Goal: Communication & Community: Answer question/provide support

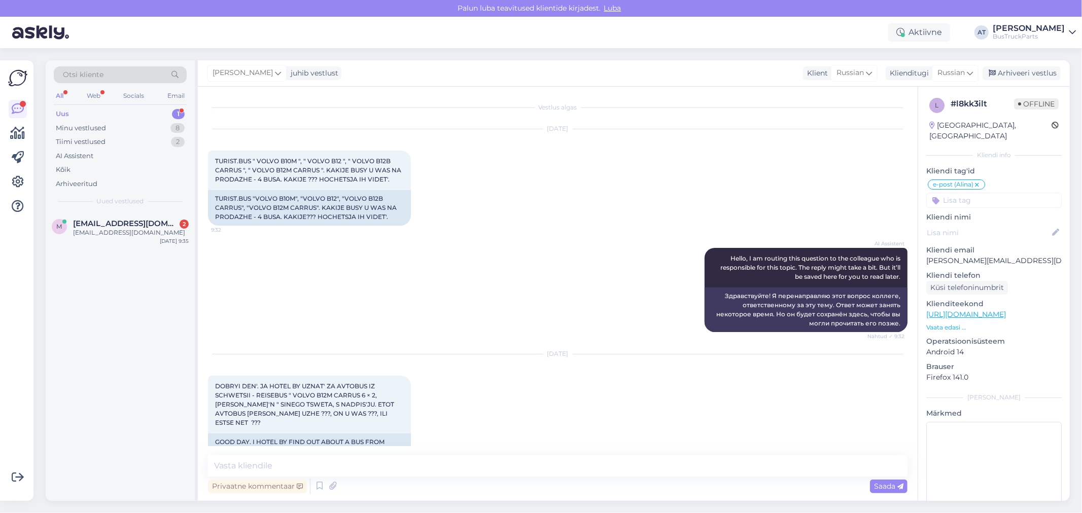
scroll to position [214, 0]
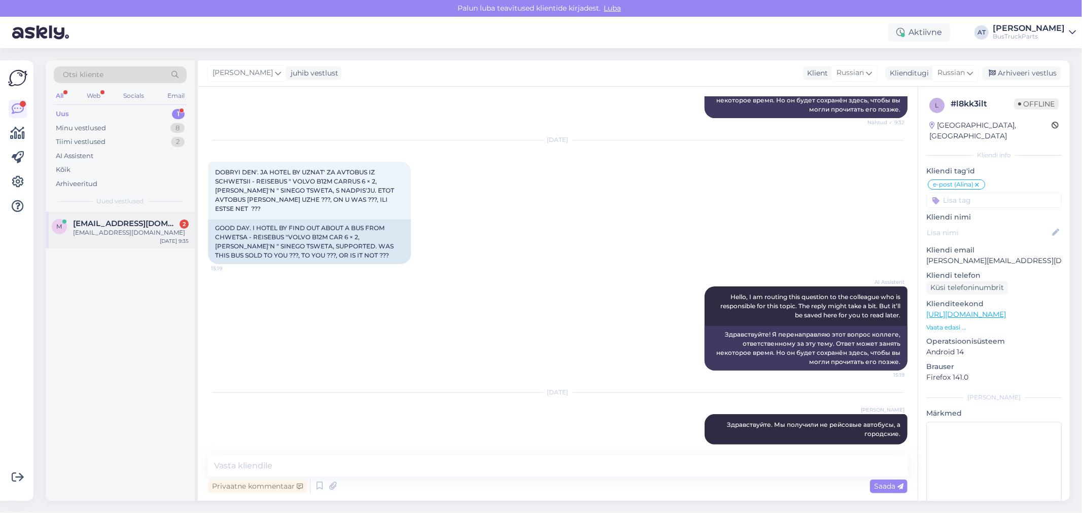
click at [133, 223] on span "[EMAIL_ADDRESS][DOMAIN_NAME]" at bounding box center [125, 223] width 105 height 9
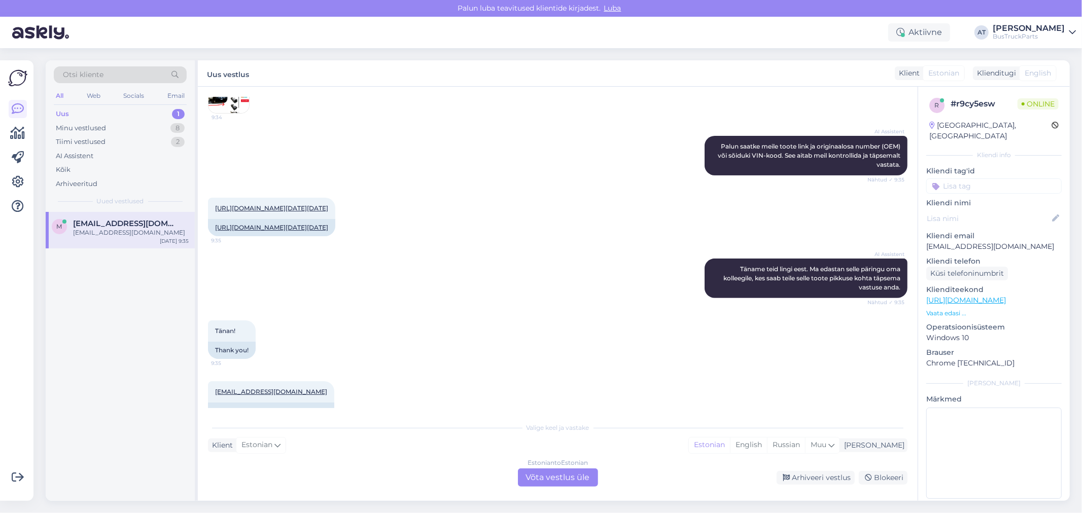
scroll to position [225, 0]
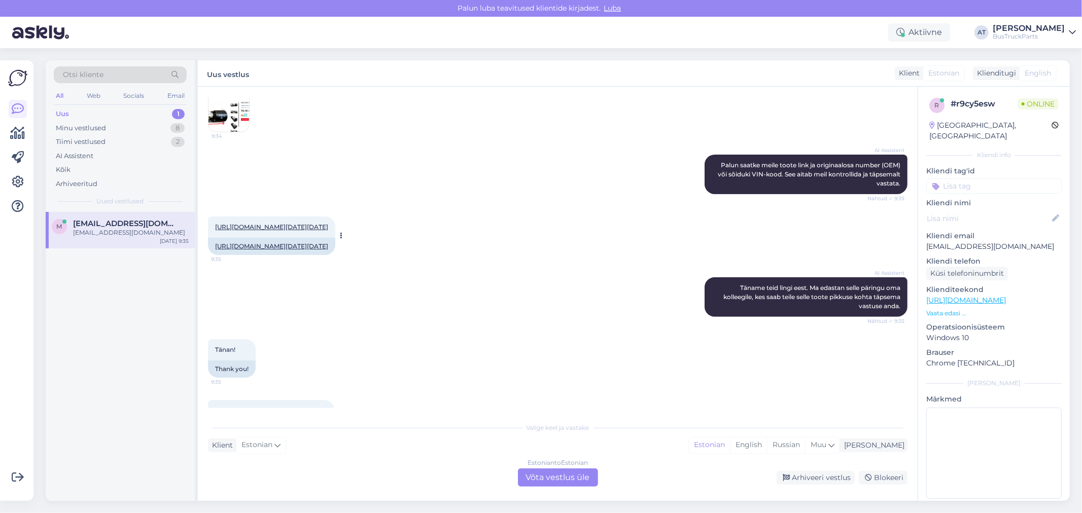
click at [260, 230] on link "[URL][DOMAIN_NAME][DATE][DATE]" at bounding box center [271, 227] width 113 height 8
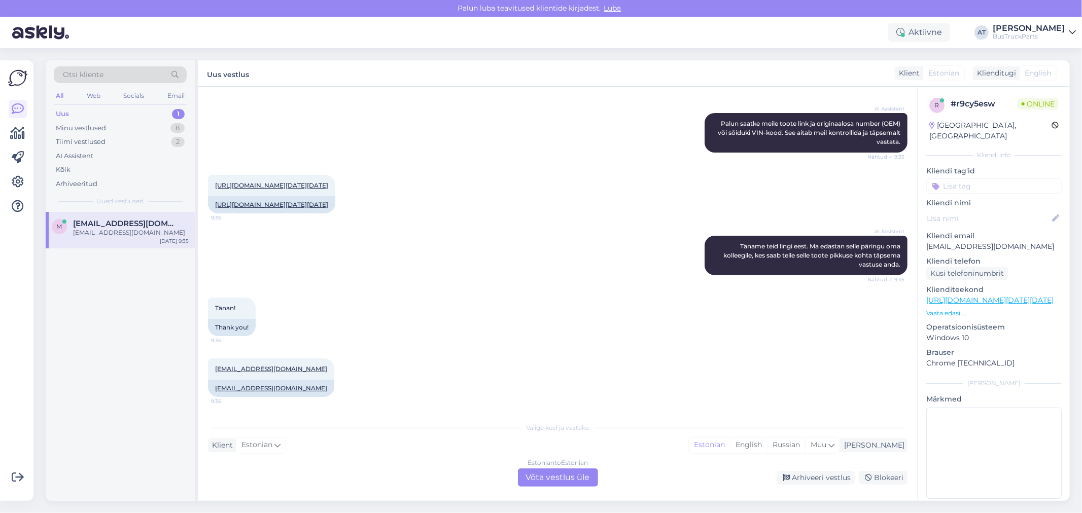
click at [556, 479] on div "Estonian to Estonian Võta vestlus üle" at bounding box center [558, 478] width 80 height 18
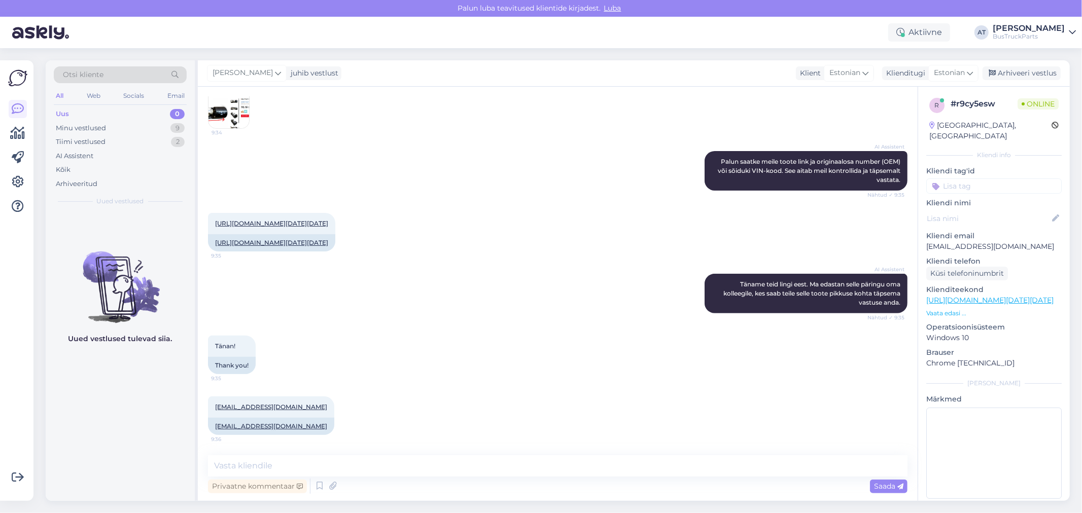
click at [556, 478] on div "Privaatne kommentaar Saada" at bounding box center [557, 486] width 699 height 19
drag, startPoint x: 556, startPoint y: 472, endPoint x: 543, endPoint y: 480, distance: 15.9
click at [558, 471] on textarea at bounding box center [557, 465] width 699 height 21
type textarea "moment :)"
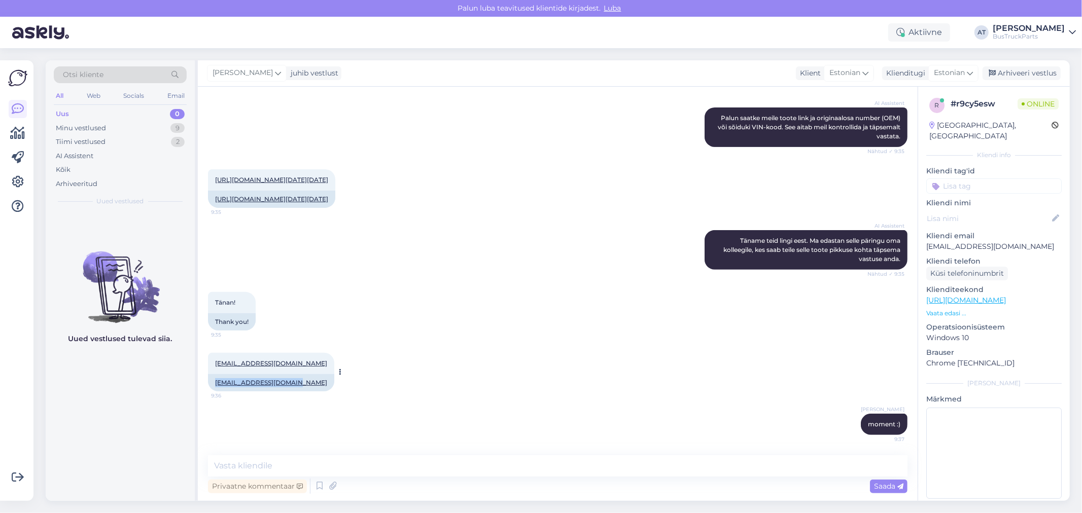
drag, startPoint x: 210, startPoint y: 381, endPoint x: 295, endPoint y: 381, distance: 84.7
click at [295, 381] on div "[EMAIL_ADDRESS][DOMAIN_NAME]" at bounding box center [271, 382] width 126 height 17
copy link "[EMAIL_ADDRESS][DOMAIN_NAME]"
click at [496, 463] on textarea at bounding box center [557, 465] width 699 height 21
click at [311, 465] on textarea "Kas firma nimi on" at bounding box center [557, 465] width 699 height 21
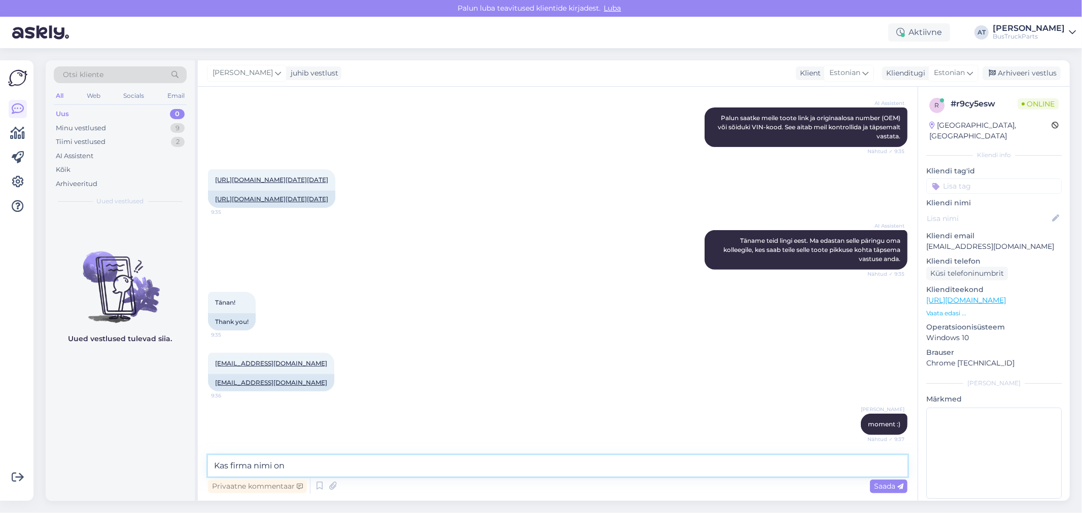
click at [311, 466] on textarea "Kas firma nimi on" at bounding box center [557, 465] width 699 height 21
type textarea "Saatke palun firma reg. number....inforegister ei otsi"
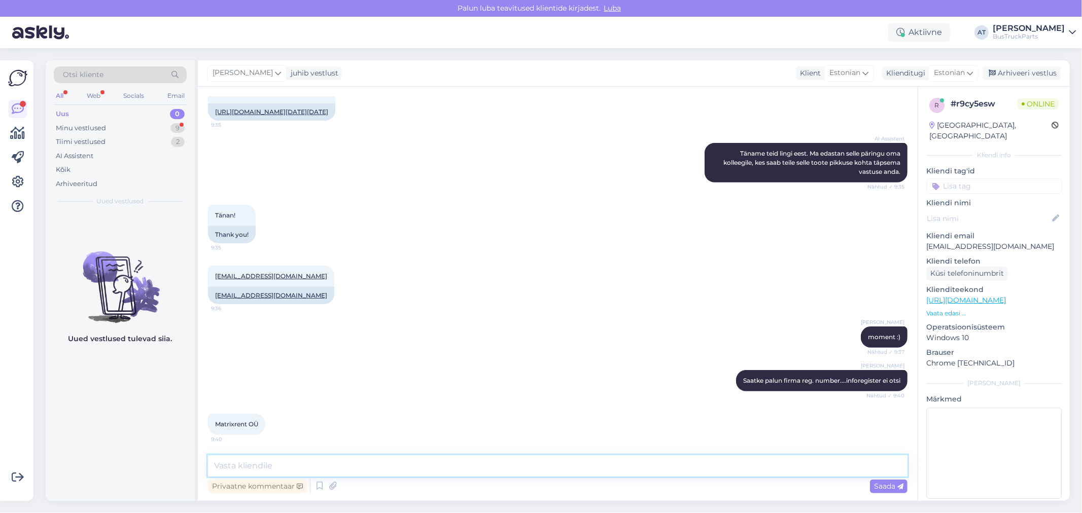
scroll to position [414, 0]
click at [237, 425] on span "Matrixrent OÜ" at bounding box center [236, 424] width 43 height 8
copy div "Matrixrent OÜ 9:40"
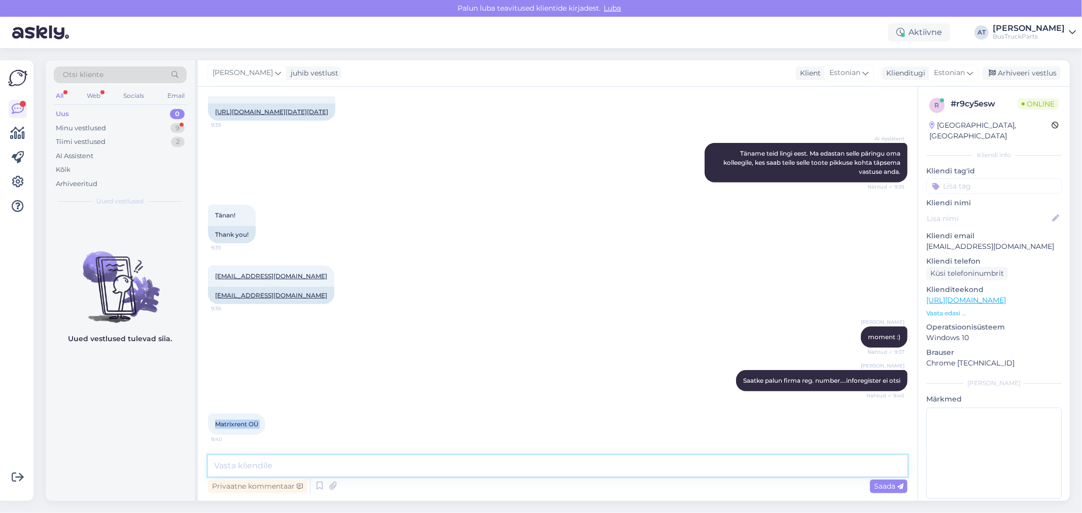
click at [380, 462] on textarea at bounding box center [557, 465] width 699 height 21
type textarea "[PERSON_NAME] :)"
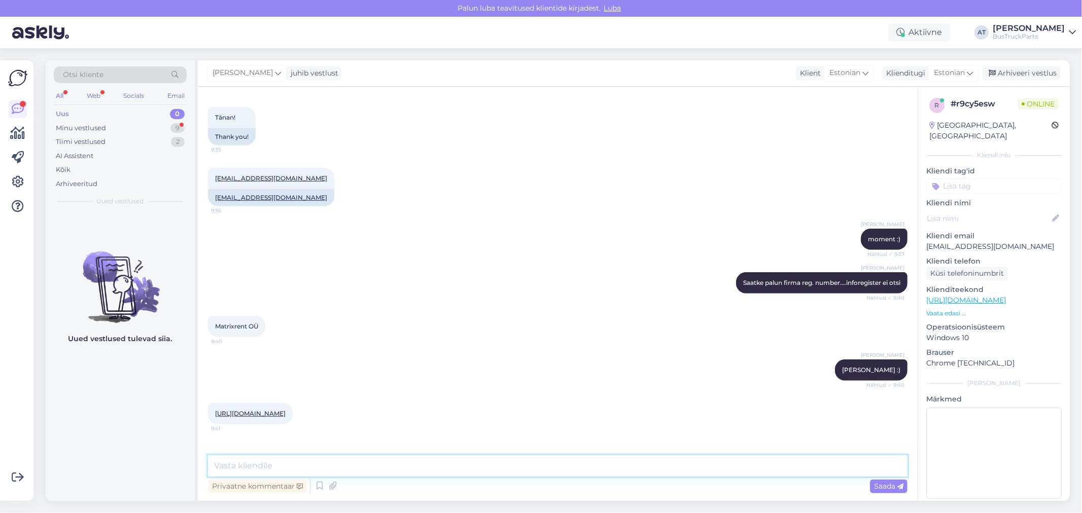
scroll to position [581, 0]
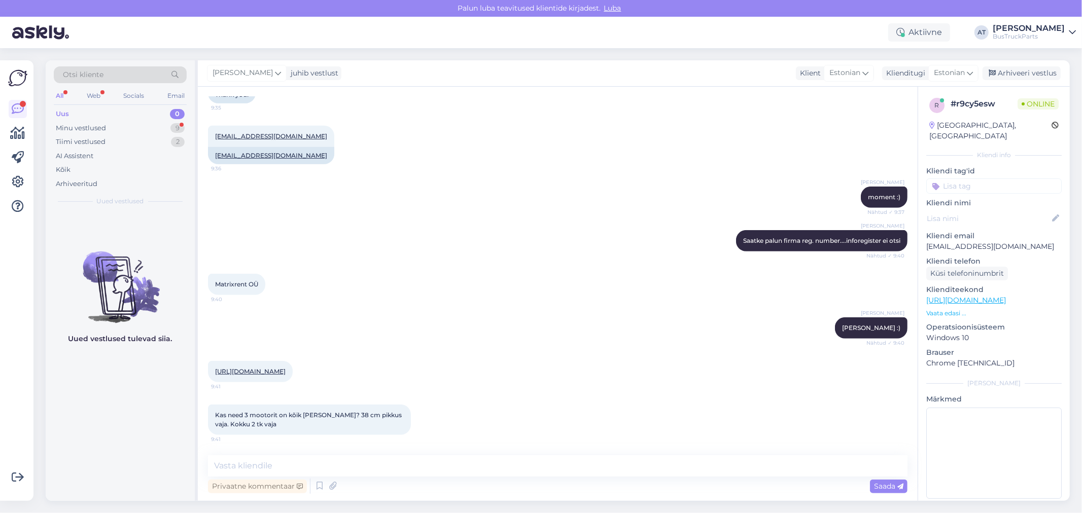
drag, startPoint x: 285, startPoint y: 429, endPoint x: 295, endPoint y: 421, distance: 12.3
click at [286, 429] on div "Kas need 3 mootorit on kõik [PERSON_NAME]? 38 cm pikkus vaja. Kokku 2 tk vaja 9…" at bounding box center [309, 420] width 203 height 30
click at [295, 421] on div "Kas need 3 mootorit on kõik [PERSON_NAME]? 38 cm pikkus vaja. Kokku 2 tk vaja 9…" at bounding box center [309, 420] width 203 height 30
click at [269, 425] on div "Kas need 3 mootorit on kõik [PERSON_NAME]? 38 cm pikkus vaja. Kokku 2 tk vaja 9…" at bounding box center [309, 420] width 203 height 30
drag, startPoint x: 1009, startPoint y: 238, endPoint x: 926, endPoint y: 235, distance: 83.7
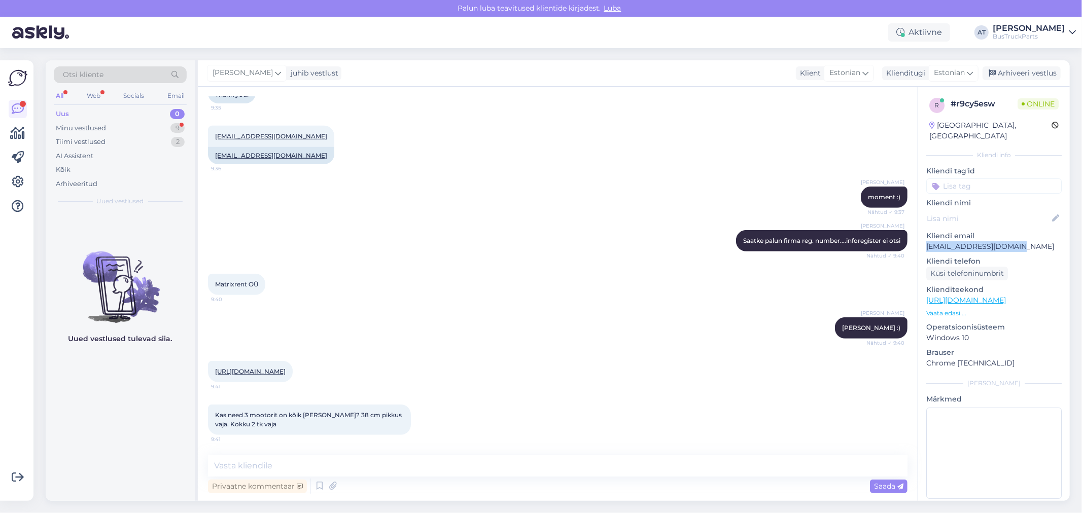
click at [926, 241] on p "[EMAIL_ADDRESS][DOMAIN_NAME]" at bounding box center [993, 246] width 135 height 11
copy p "[EMAIL_ADDRESS][DOMAIN_NAME]"
click at [293, 361] on div "[URL][DOMAIN_NAME] 9:41" at bounding box center [250, 371] width 85 height 21
click at [286, 368] on link "[URL][DOMAIN_NAME]" at bounding box center [250, 372] width 71 height 8
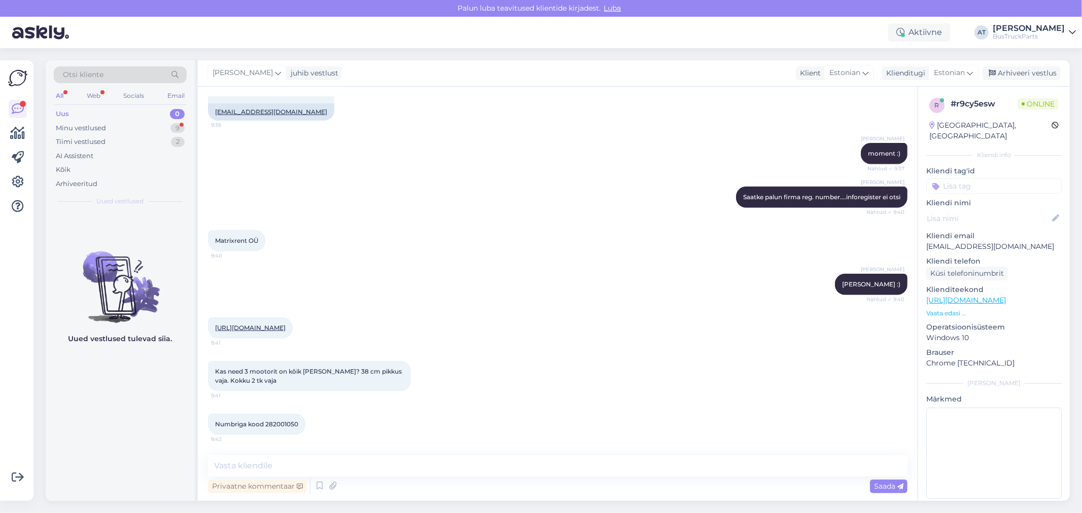
scroll to position [625, 0]
click at [311, 462] on textarea at bounding box center [557, 465] width 699 height 21
click at [291, 419] on div "Numbriga kood 282001050 9:42" at bounding box center [256, 424] width 97 height 21
copy span "282001050"
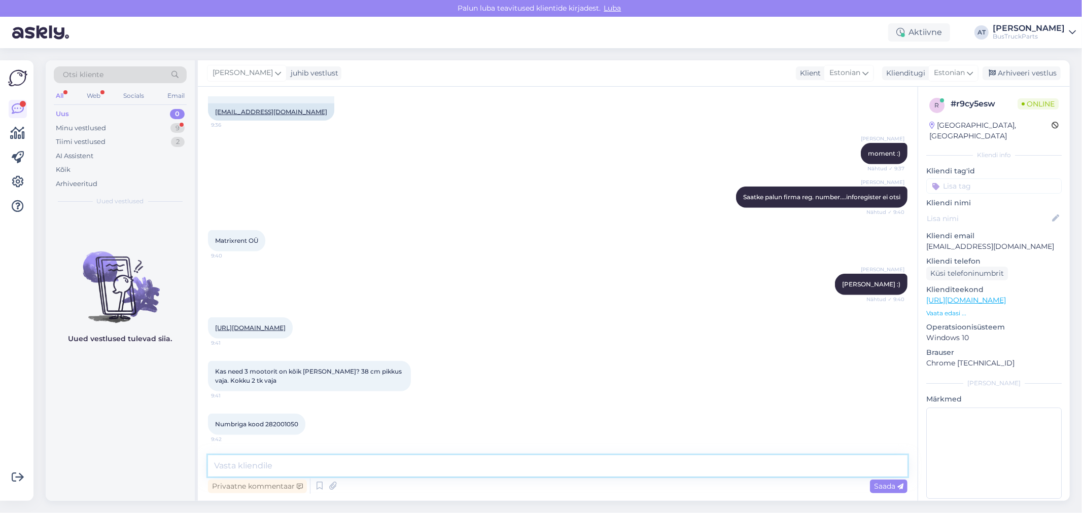
click at [592, 468] on textarea at bounding box center [557, 465] width 699 height 21
type textarea "Jah"
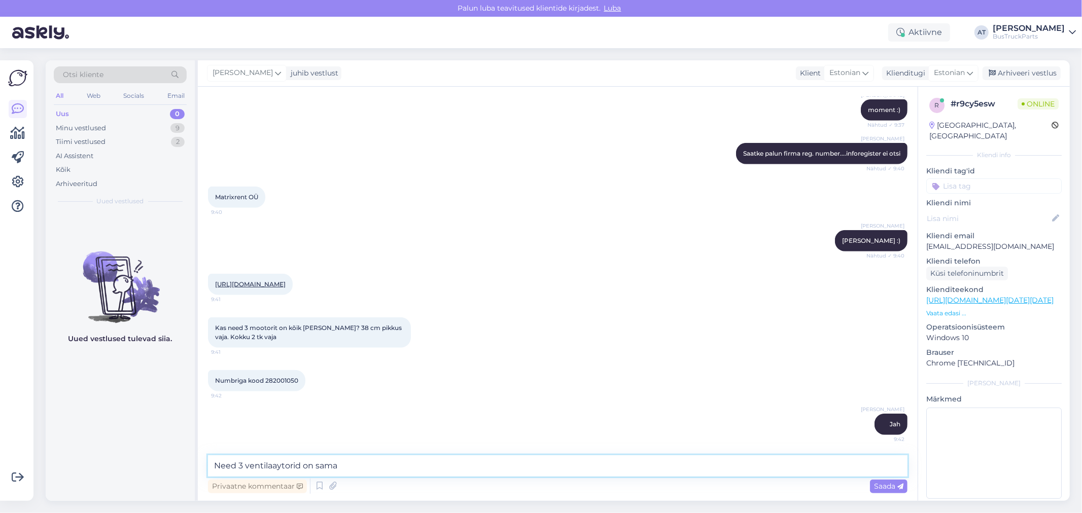
type textarea "Need 3 ventilaaytorid on [PERSON_NAME]"
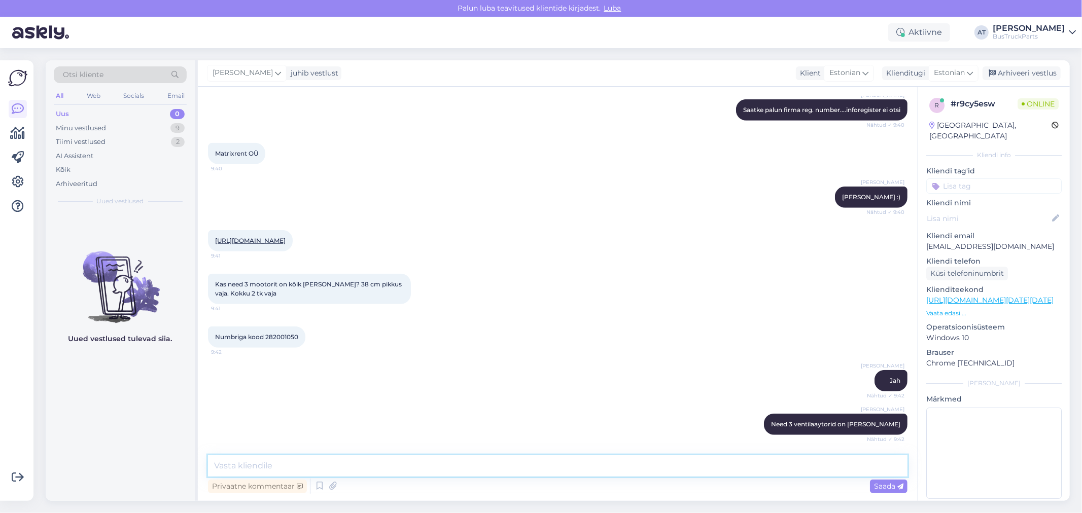
drag, startPoint x: 868, startPoint y: 458, endPoint x: 868, endPoint y: 452, distance: 6.1
click at [868, 458] on textarea at bounding box center [557, 465] width 699 height 21
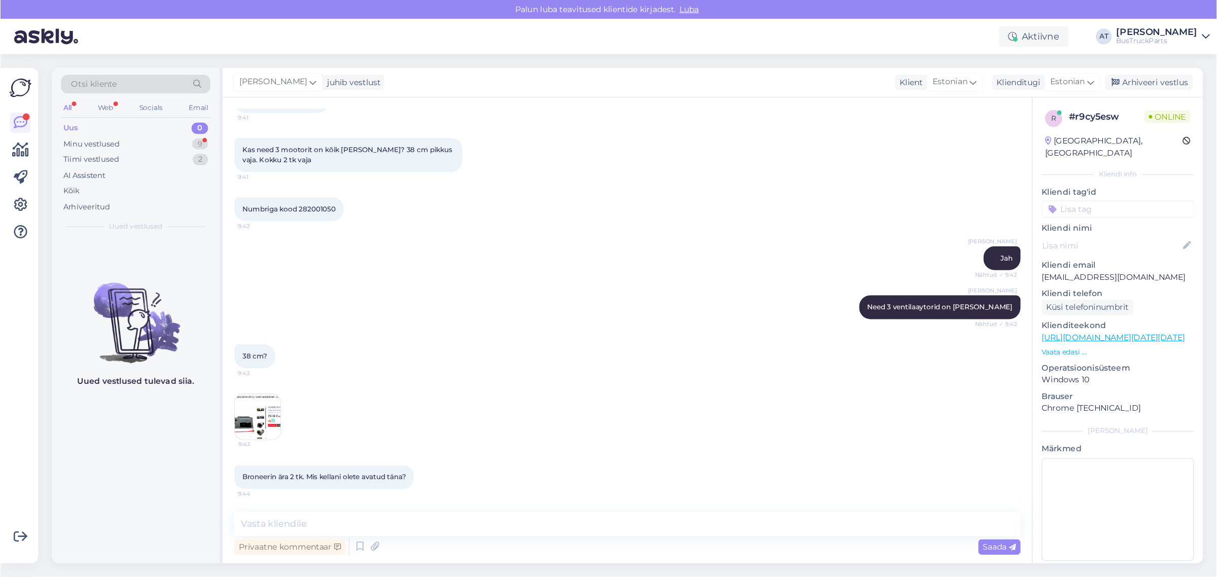
scroll to position [863, 0]
click at [288, 465] on textarea at bounding box center [557, 465] width 699 height 21
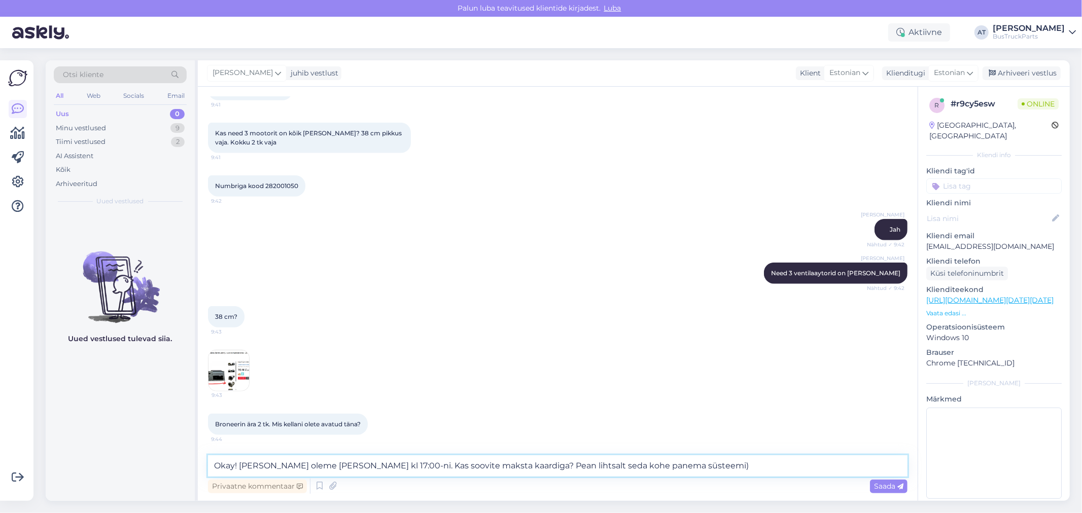
click at [487, 462] on textarea "Okay! [PERSON_NAME] oleme [PERSON_NAME] kl 17:00-ni. Kas soovite maksta kaardig…" at bounding box center [557, 465] width 699 height 21
click at [725, 465] on textarea "Okay! [PERSON_NAME] oleme [PERSON_NAME] kl 17:00-ni. Kas soovite maksta kaardig…" at bounding box center [557, 465] width 699 height 21
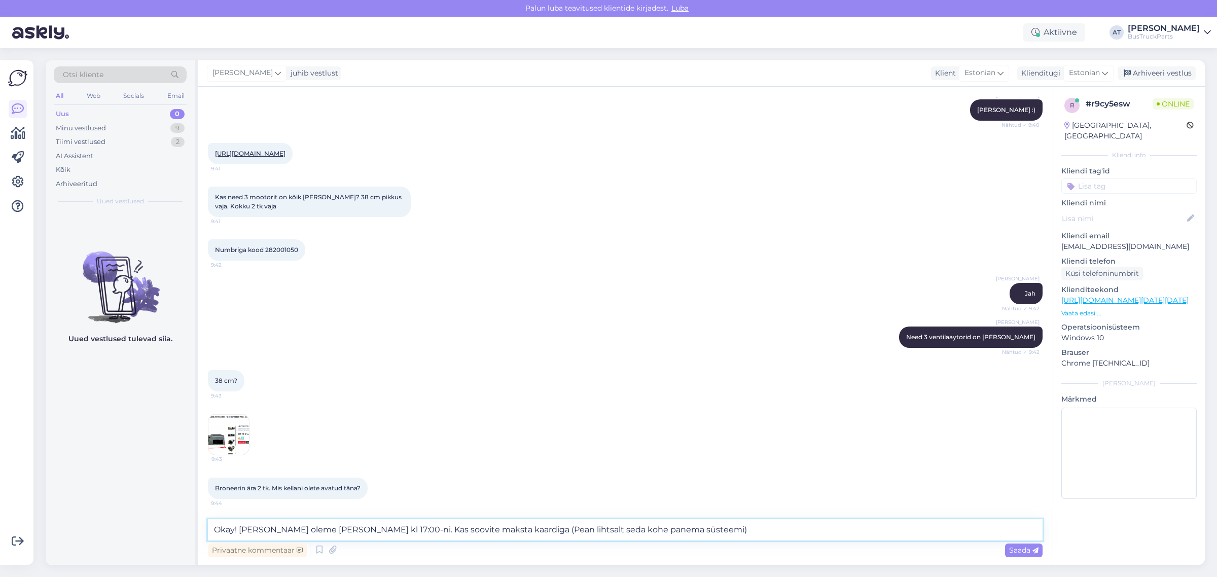
scroll to position [799, 0]
type textarea "Okay! [PERSON_NAME] oleme [PERSON_NAME] kl 17:00-ni. Kas soovite maksta kaardig…"
click at [1021, 513] on span "Saada" at bounding box center [1023, 550] width 29 height 9
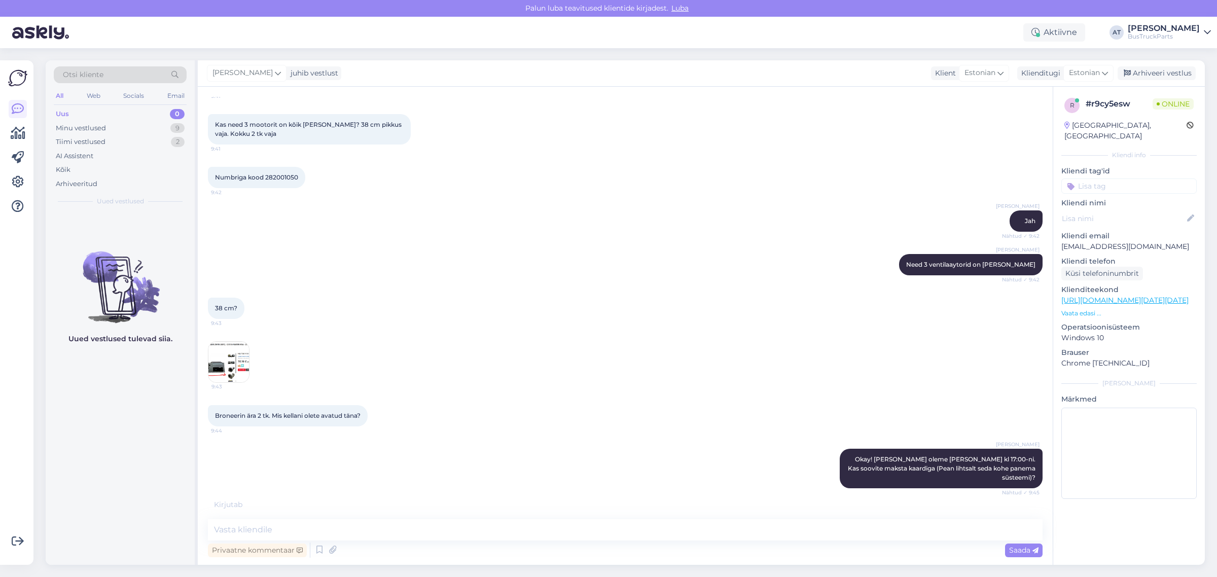
scroll to position [895, 0]
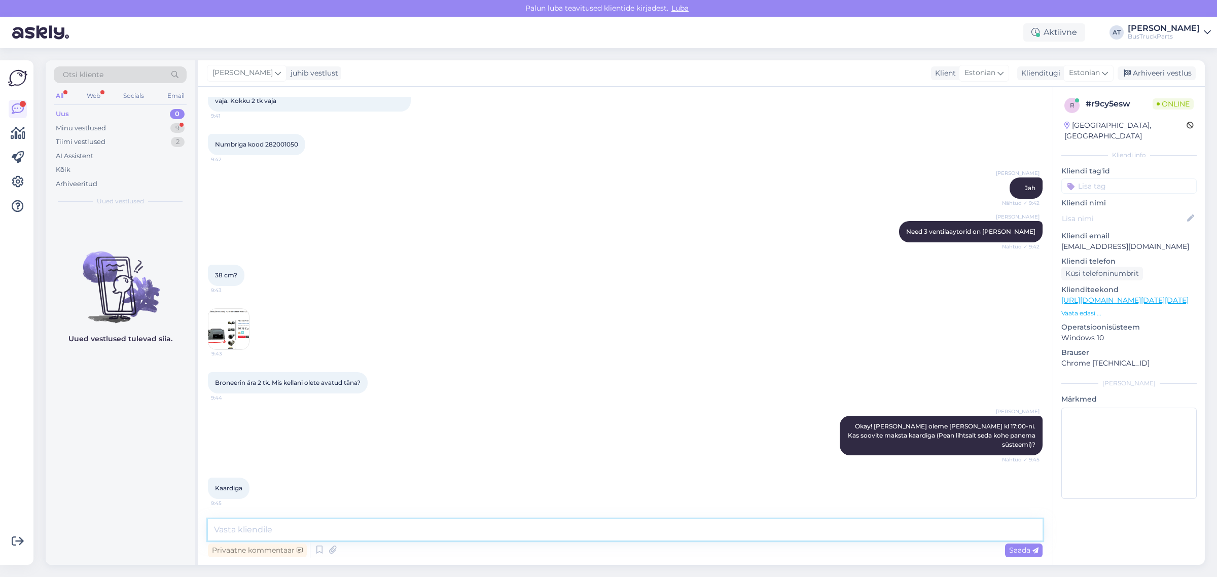
click at [404, 513] on textarea at bounding box center [625, 529] width 835 height 21
type textarea "Ok!"
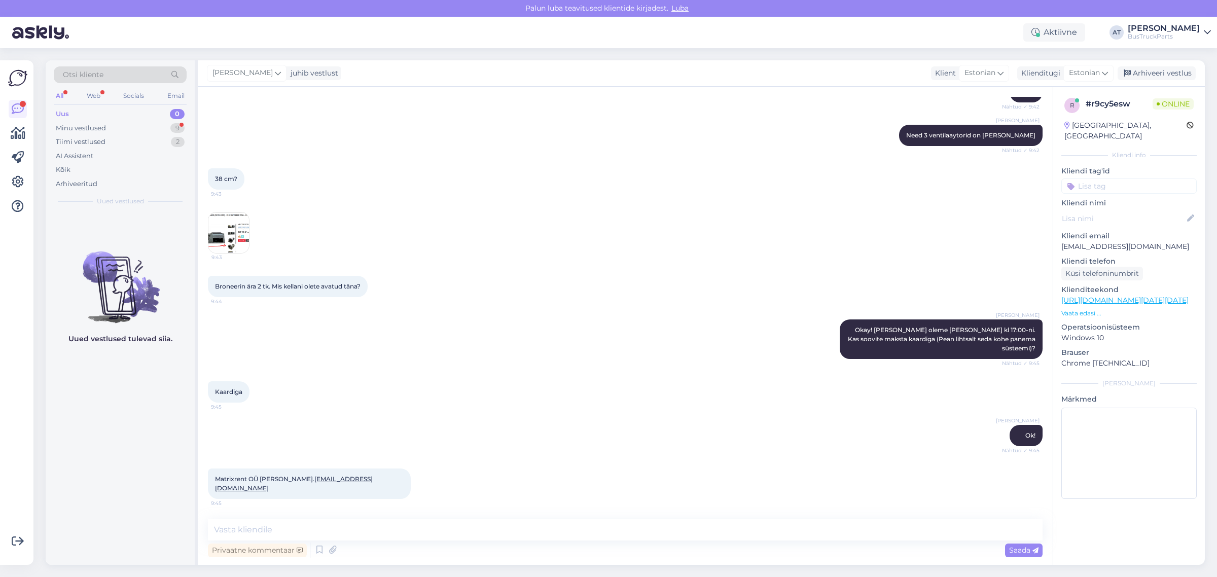
scroll to position [1026, 0]
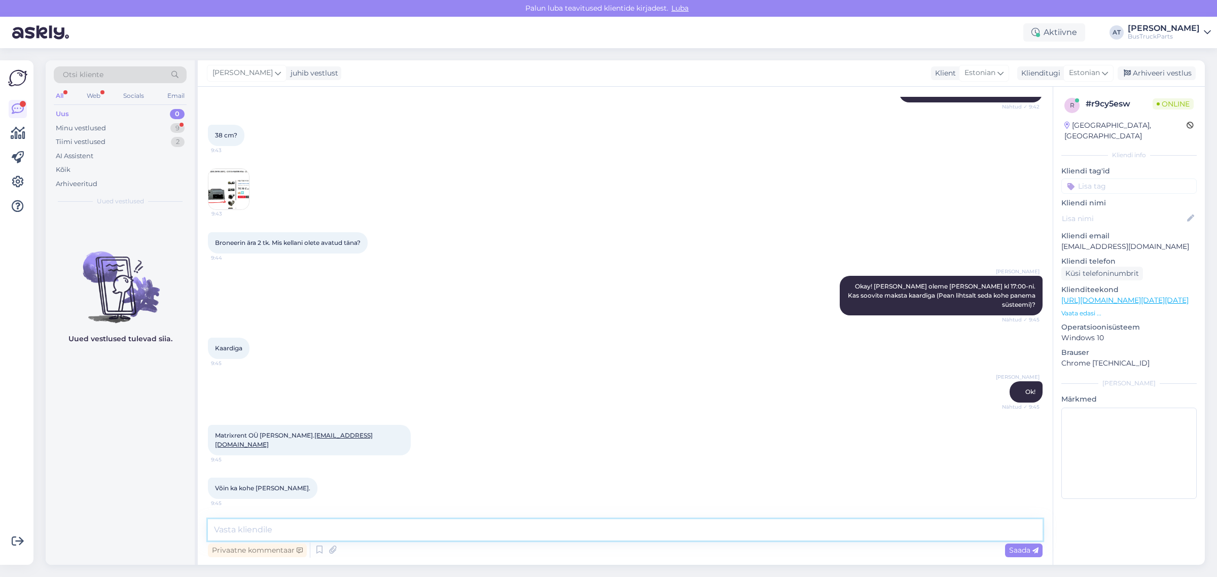
click at [500, 513] on textarea at bounding box center [625, 529] width 835 height 21
paste textarea "[PERSON_NAME] väljastamine toimub uuel aadressil: [STREET_ADDRESS]. [PERSON_NAM…"
type textarea "[PERSON_NAME] väljastamine toimub uuel aadressil: [STREET_ADDRESS]. [PERSON_NAM…"
click at [419, 513] on textarea at bounding box center [625, 529] width 835 height 21
type textarea "A"
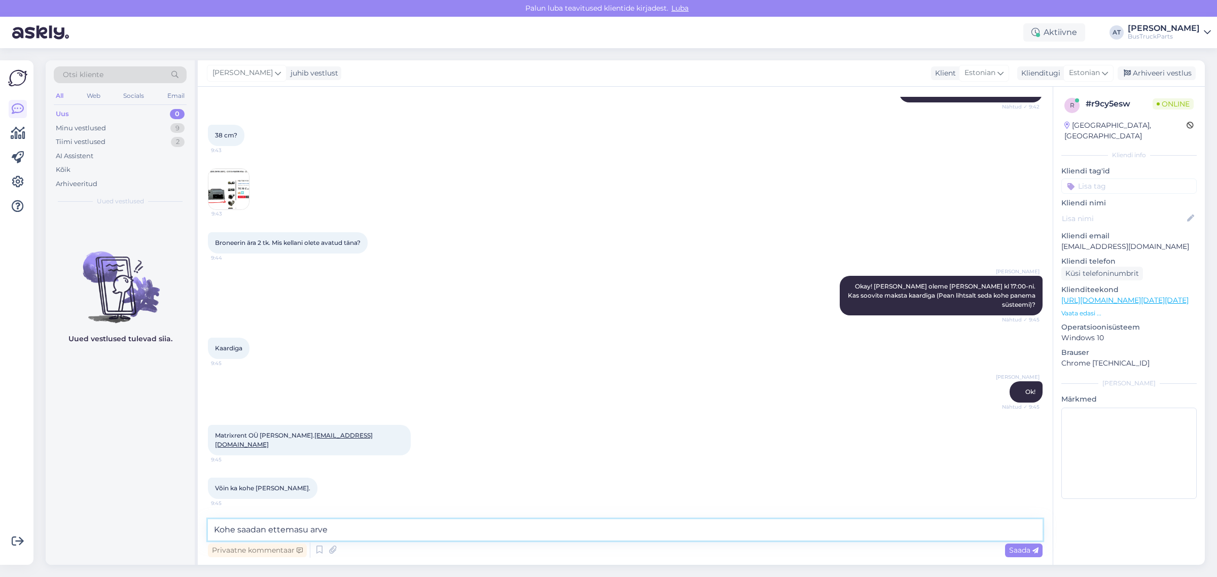
type textarea "Kohe saadan ettemasuarve"
click at [419, 513] on textarea "Kohe saadan ettemasuarve" at bounding box center [625, 529] width 835 height 21
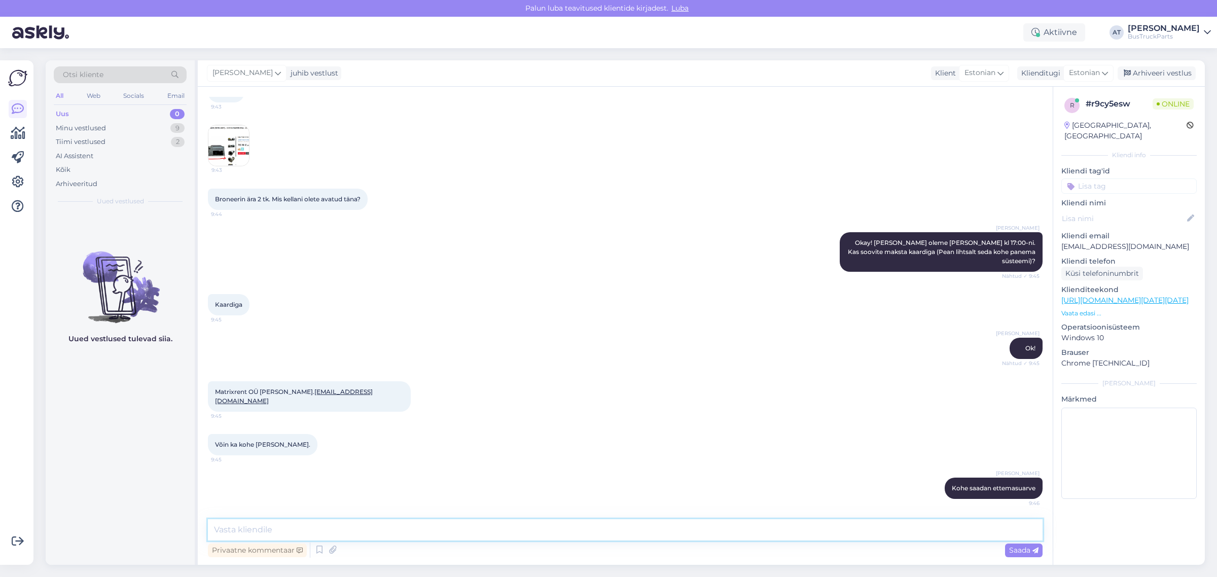
scroll to position [1069, 0]
drag, startPoint x: 534, startPoint y: 531, endPoint x: 467, endPoint y: 531, distance: 67.0
click at [531, 513] on textarea at bounding box center [625, 529] width 835 height 21
click at [329, 513] on icon at bounding box center [333, 550] width 14 height 15
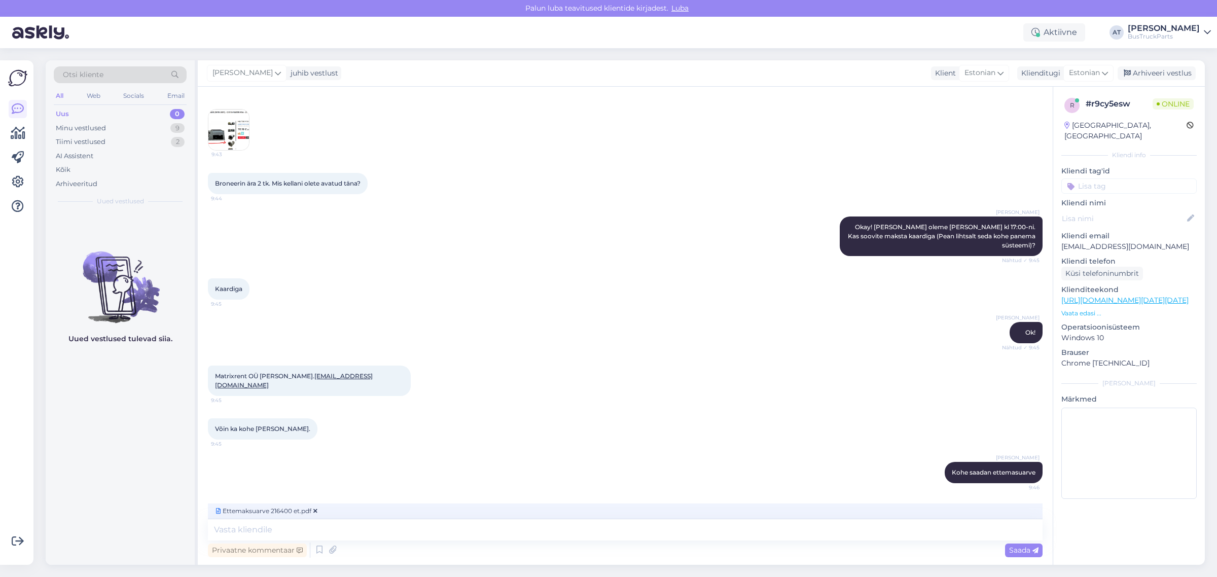
click at [1023, 513] on div "Saada" at bounding box center [1024, 551] width 38 height 14
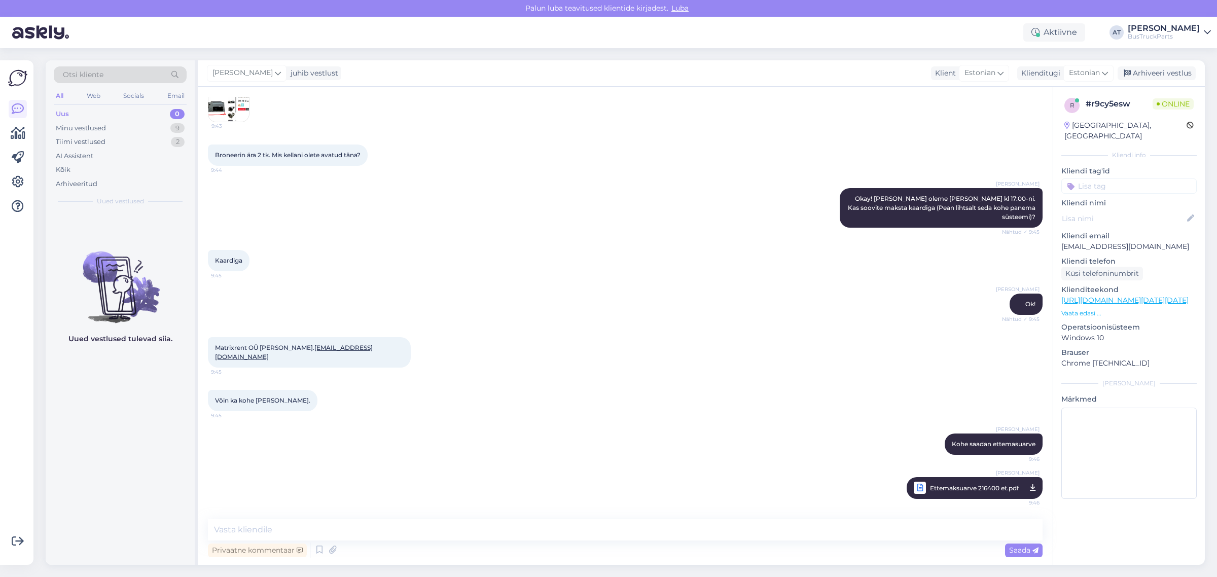
scroll to position [1114, 0]
click at [371, 513] on textarea at bounding box center [625, 529] width 835 height 21
paste textarea "[PERSON_NAME] väljastamine toimub uuel aadressil: [STREET_ADDRESS]. [PERSON_NAM…"
type textarea "[PERSON_NAME] väljastamine toimub uuel aadressil: [STREET_ADDRESS]. [PERSON_NAM…"
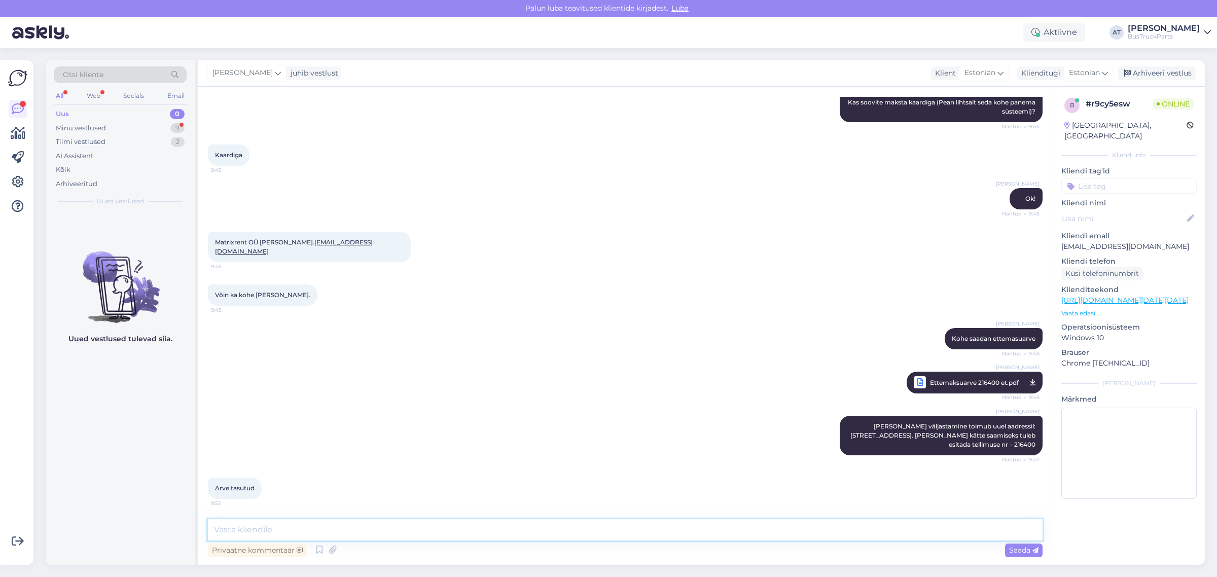
scroll to position [1219, 0]
click at [391, 513] on textarea at bounding box center [625, 529] width 835 height 21
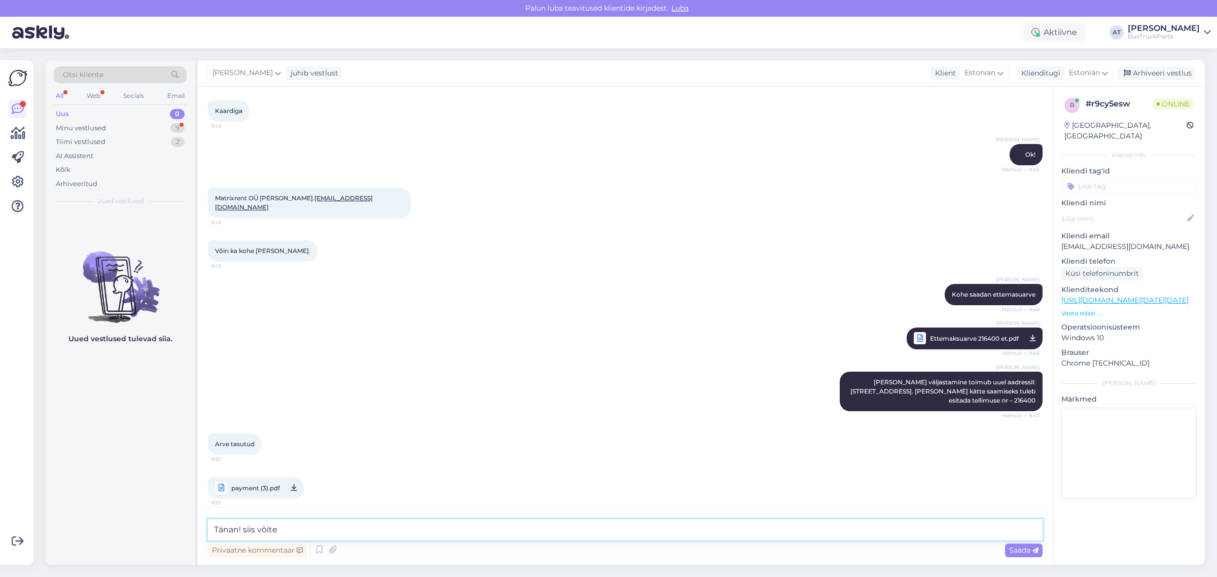
scroll to position [1263, 0]
click at [979, 376] on div "[PERSON_NAME] väljastamine toimub uuel aadressil: [STREET_ADDRESS]. Tellimuse k…" at bounding box center [941, 392] width 203 height 40
drag, startPoint x: 980, startPoint y: 379, endPoint x: 1025, endPoint y: 401, distance: 49.4
click at [1025, 401] on span "[PERSON_NAME] väljastamine toimub uuel aadressil: [STREET_ADDRESS]. [PERSON_NAM…" at bounding box center [944, 391] width 187 height 26
copy span "Betooni [STREET_ADDRESS]. [PERSON_NAME] kätte saamiseks tuleb esitada tellimuse…"
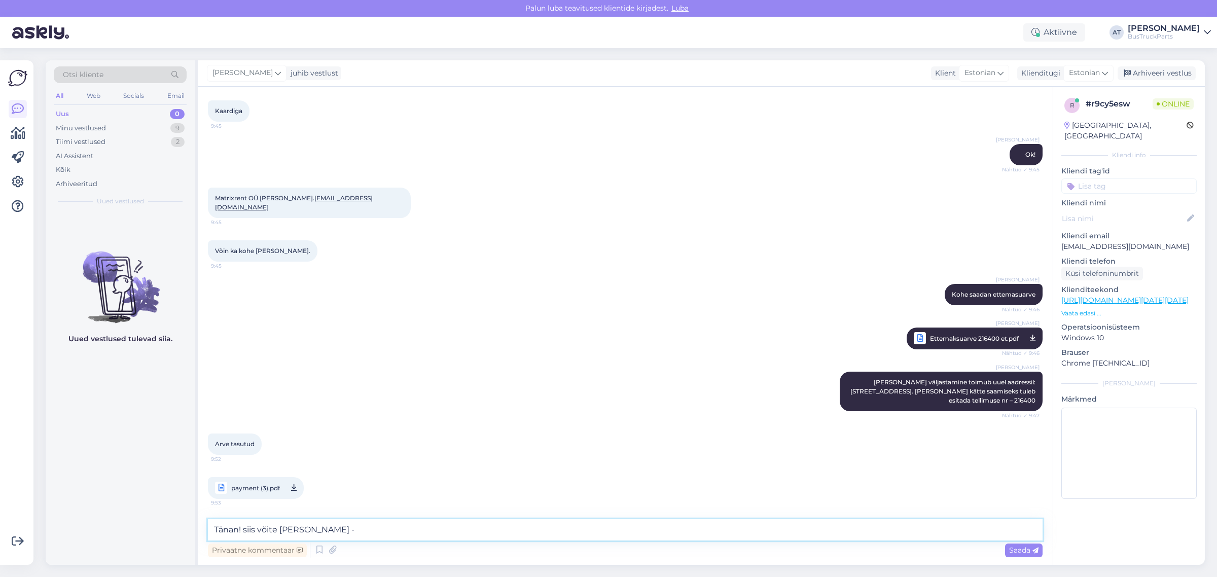
click at [409, 513] on textarea "Tänan! siis võite [PERSON_NAME] -" at bounding box center [625, 529] width 835 height 21
paste textarea "Betooni [STREET_ADDRESS]. [PERSON_NAME] kätte saamiseks tuleb esitada tellimuse…"
click at [213, 513] on textarea "Tänan! siis võite [PERSON_NAME] - [STREET_ADDRESS]. [PERSON_NAME] kätte saamise…" at bounding box center [625, 529] width 835 height 21
type textarea "Makse käes! Tänan! siis võite [PERSON_NAME] - [STREET_ADDRESS]. [PERSON_NAME] k…"
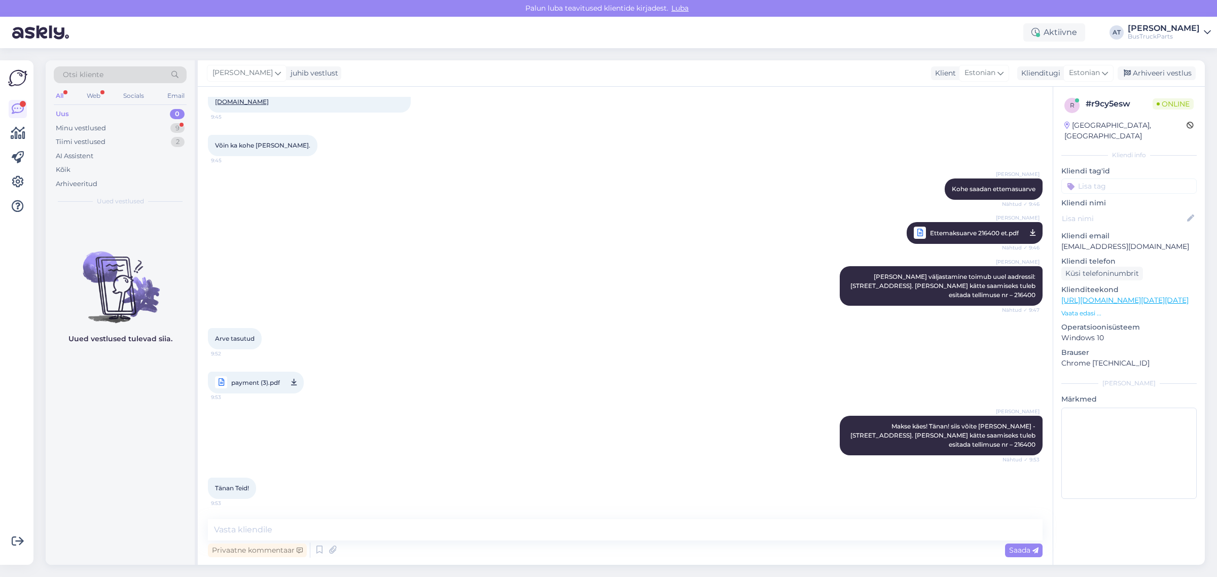
scroll to position [1368, 0]
click at [738, 513] on textarea at bounding box center [625, 529] width 835 height 21
type textarea ":)"
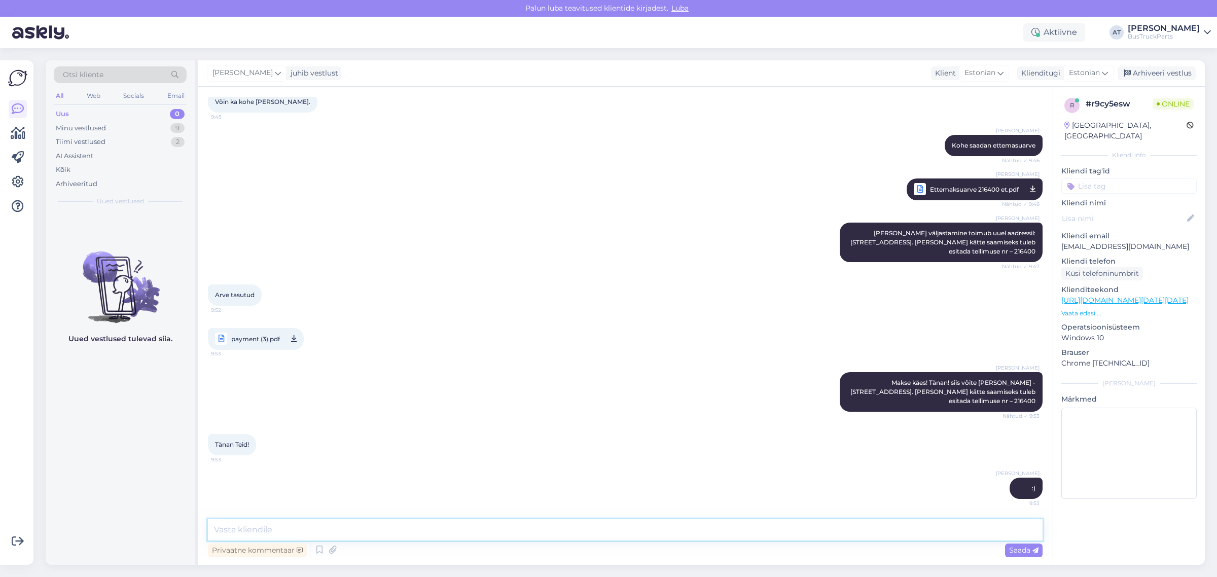
scroll to position [1413, 0]
click at [513, 513] on textarea at bounding box center [625, 529] width 835 height 21
click at [333, 513] on icon at bounding box center [333, 550] width 14 height 15
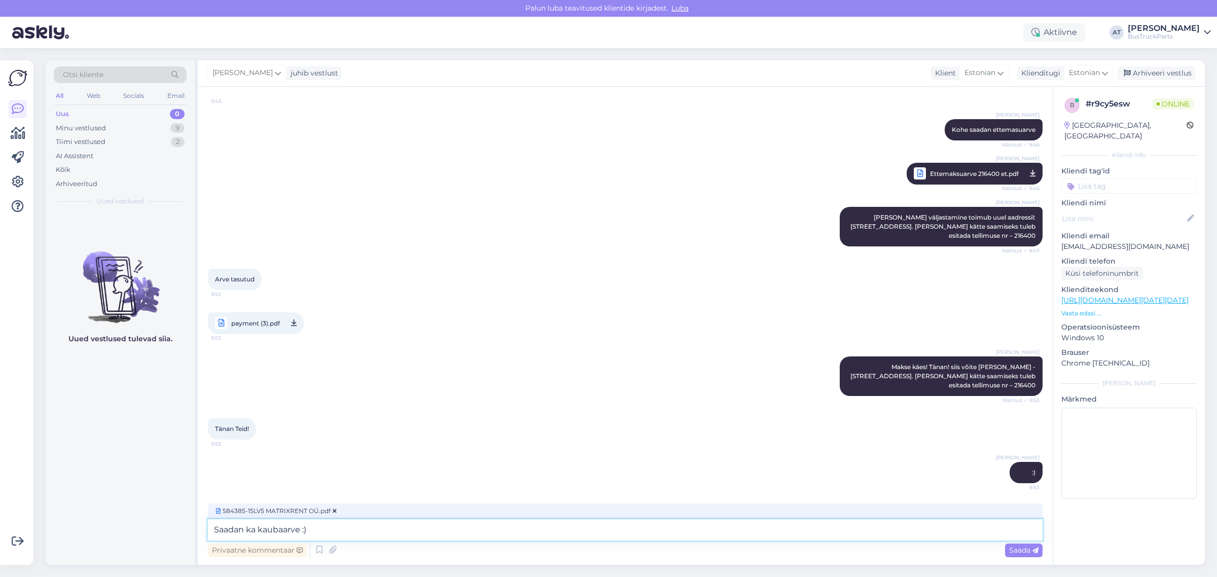
click at [655, 513] on textarea "Saadan ka kaubaarve :)" at bounding box center [625, 529] width 835 height 21
type textarea "Saadan ka kaubaarve :) Täname ostu eest!"
click at [1026, 513] on span "Saada" at bounding box center [1023, 550] width 29 height 9
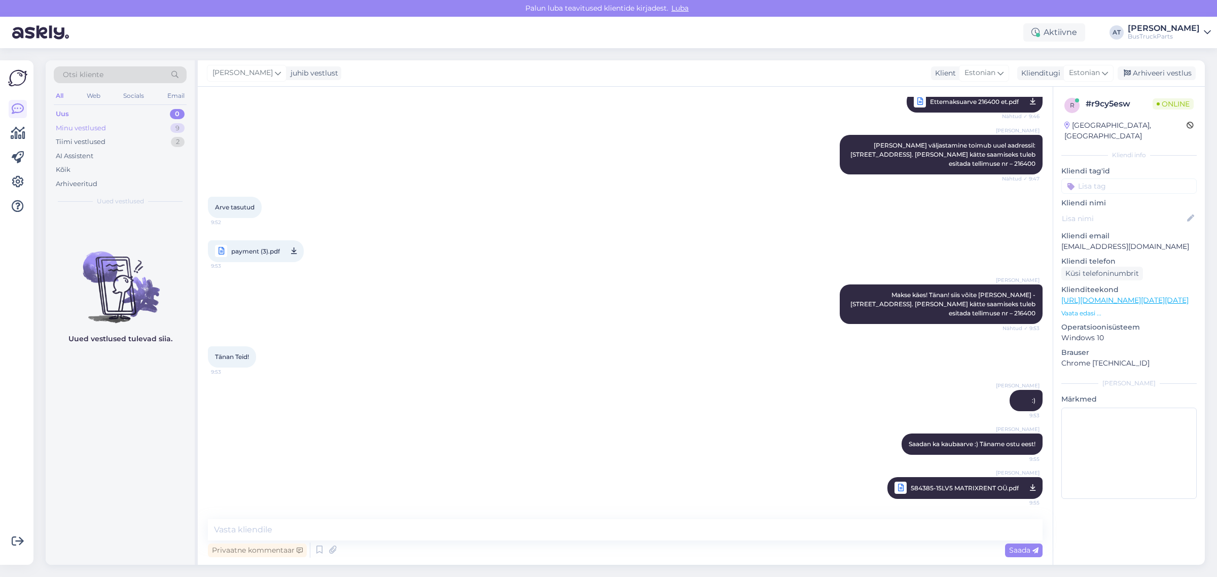
click at [91, 125] on div "Minu vestlused" at bounding box center [81, 128] width 50 height 10
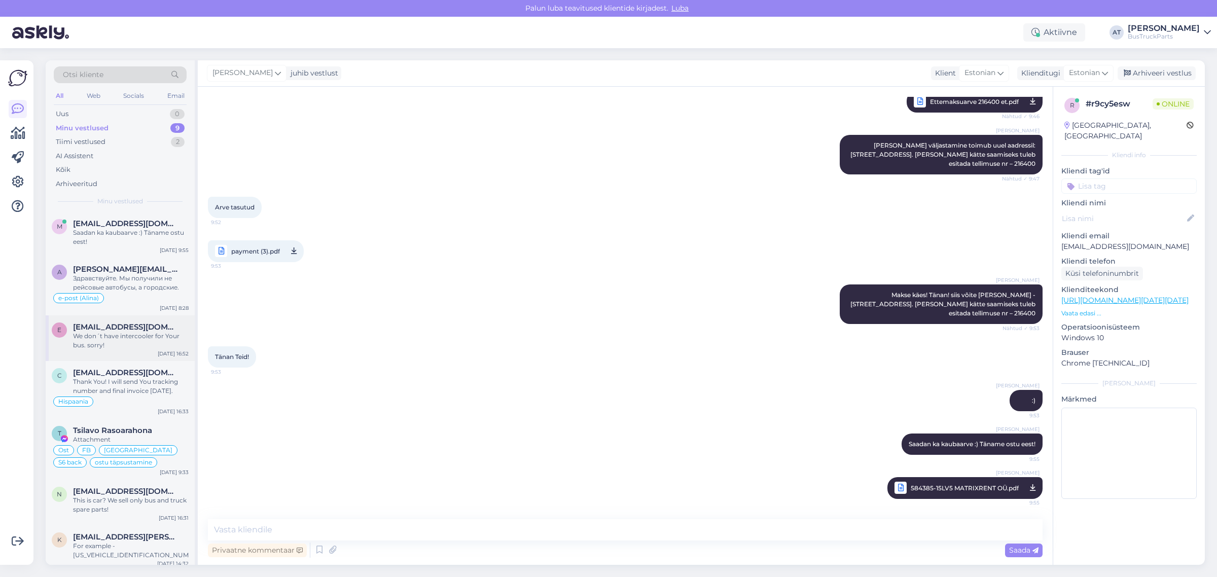
click at [138, 334] on div "We don´t have intercooler for Your bus. sorry!" at bounding box center [131, 341] width 116 height 18
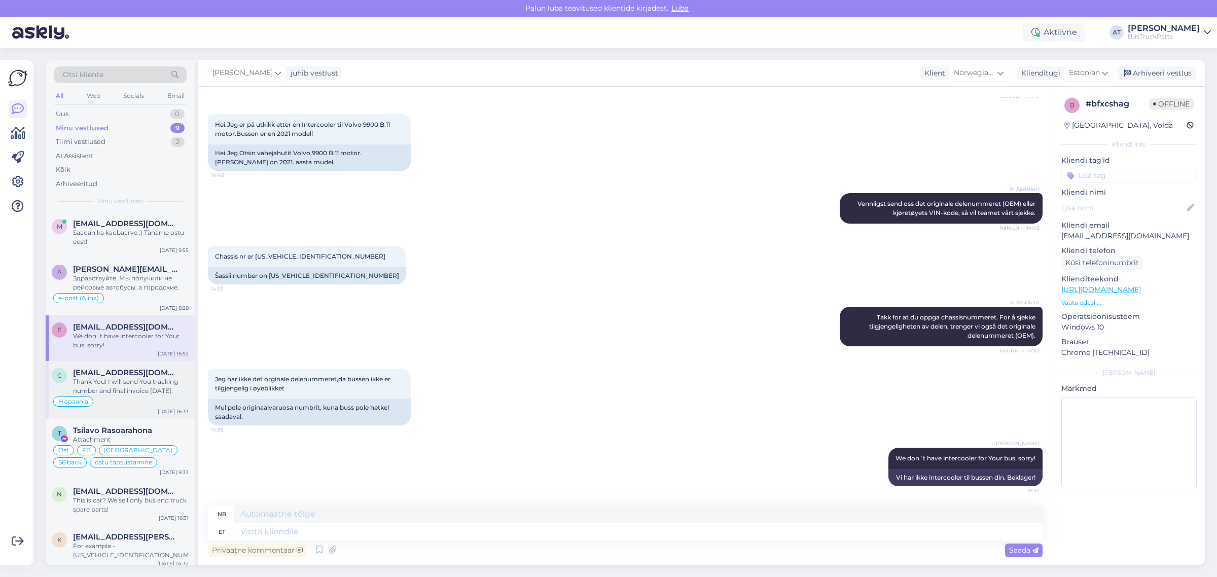
click at [138, 385] on div "Thank You! I will send You tracking number and final invoice [DATE]." at bounding box center [131, 386] width 116 height 18
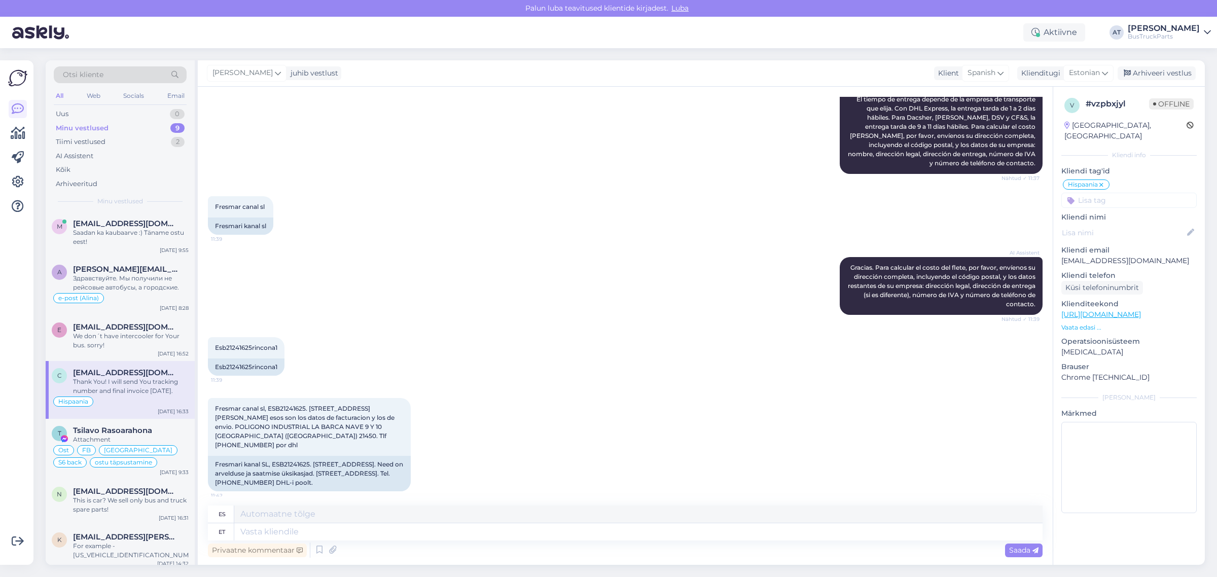
scroll to position [1105, 0]
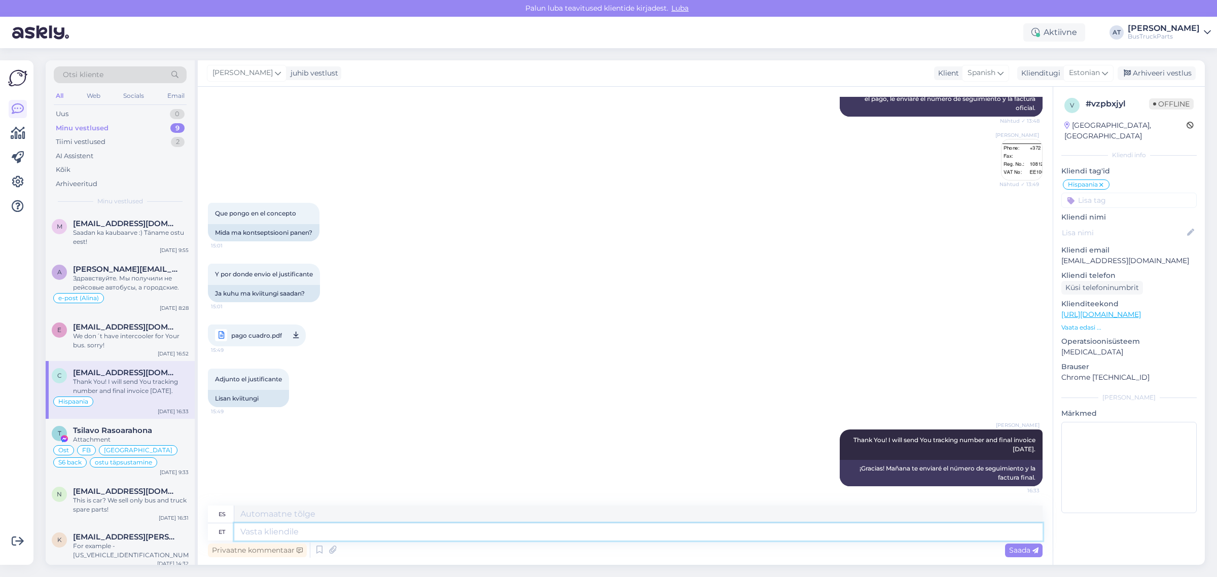
click at [523, 513] on textarea at bounding box center [638, 531] width 808 height 17
paste textarea "Hello, Thanks a lot for Your order! We’re happy to let You know that Your order…"
type textarea "Hello, Thanks a lot for Your order! We’re happy to let You know that Your order…"
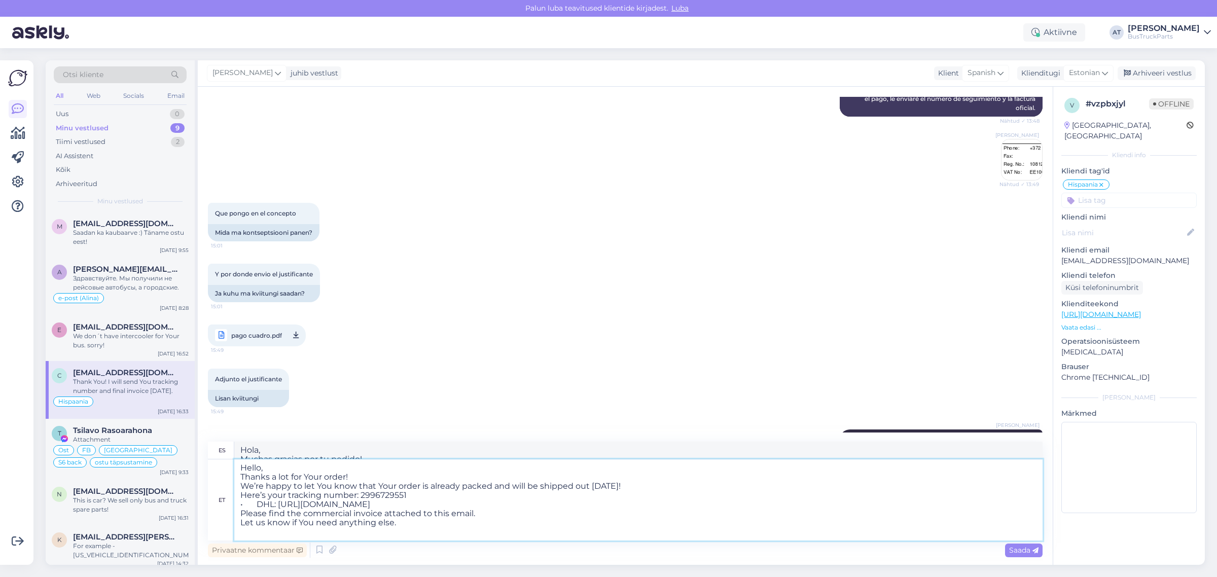
type textarea "Hola, Muchas gracias por tu pedido! complace informarte que tu pedido ya está e…"
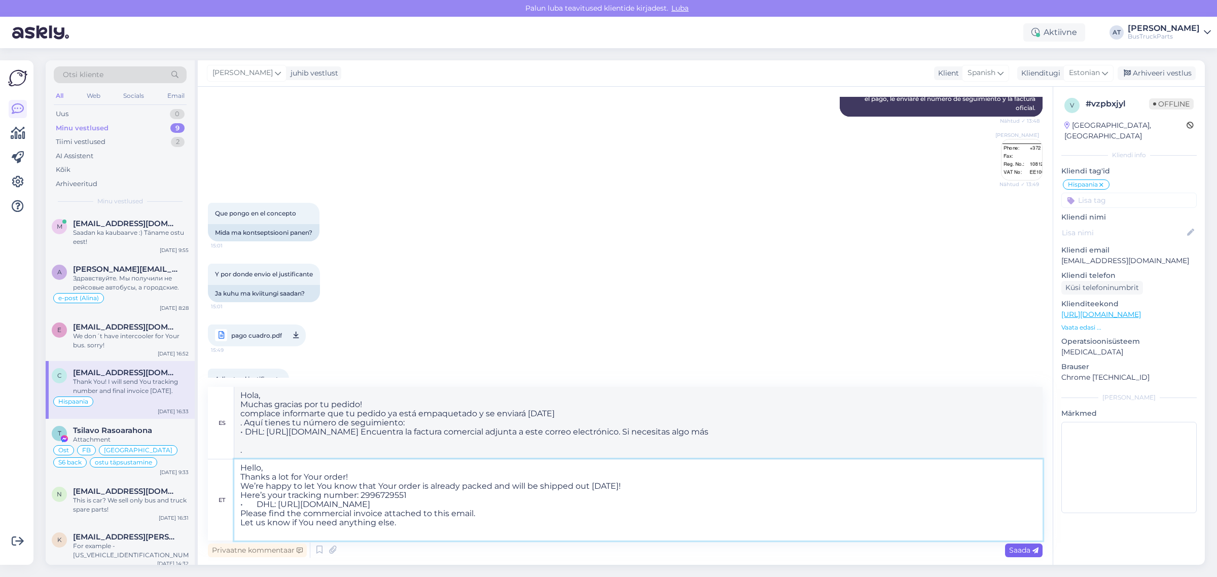
type textarea "Hello, Thanks a lot for Your order! We’re happy to let You know that Your order…"
click at [1028, 513] on span "Saada" at bounding box center [1023, 550] width 29 height 9
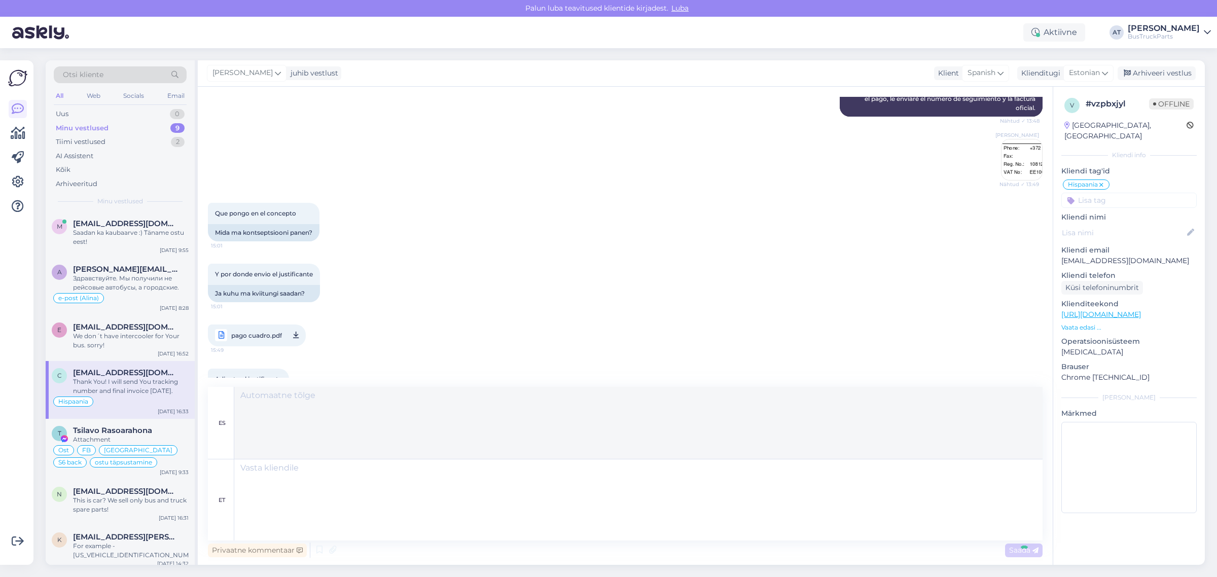
scroll to position [1333, 0]
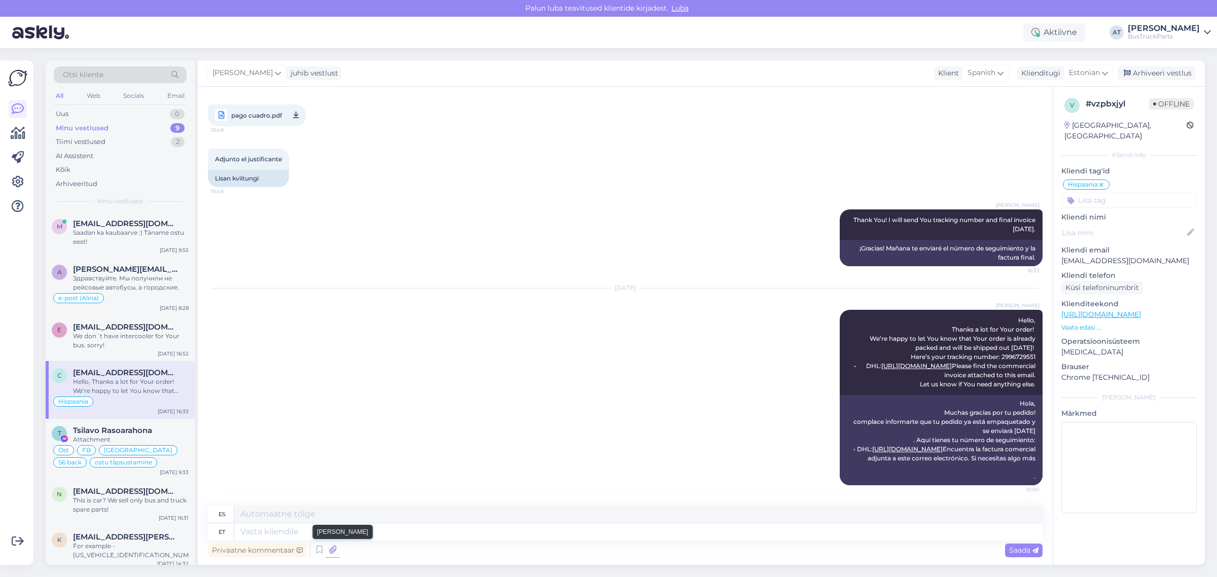
click at [337, 513] on icon at bounding box center [333, 550] width 14 height 15
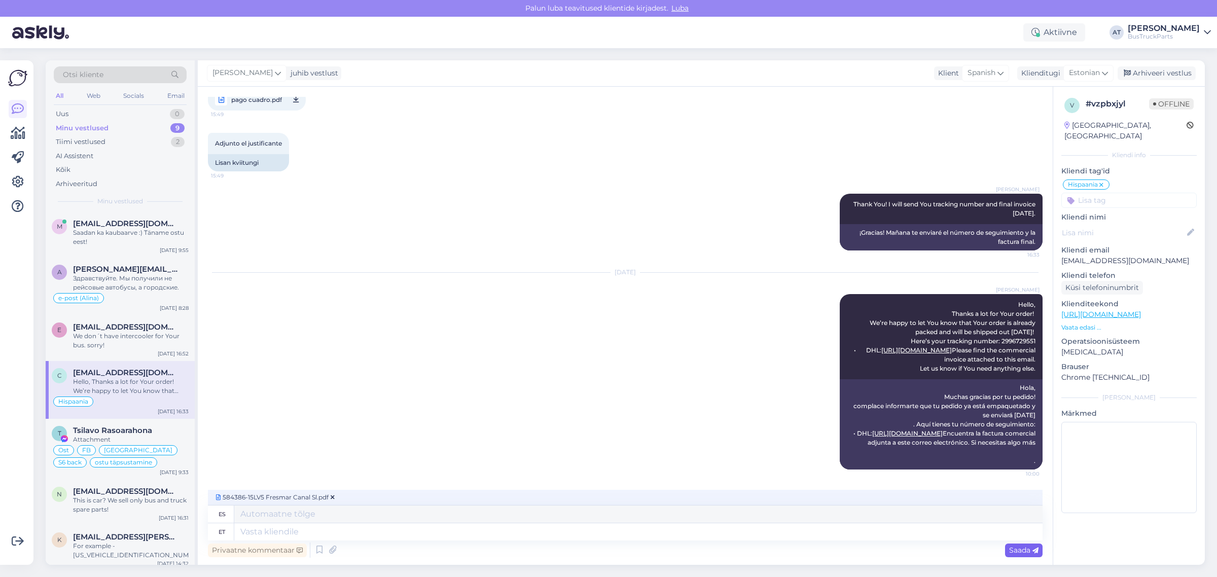
click at [1022, 513] on span "Saada" at bounding box center [1023, 550] width 29 height 9
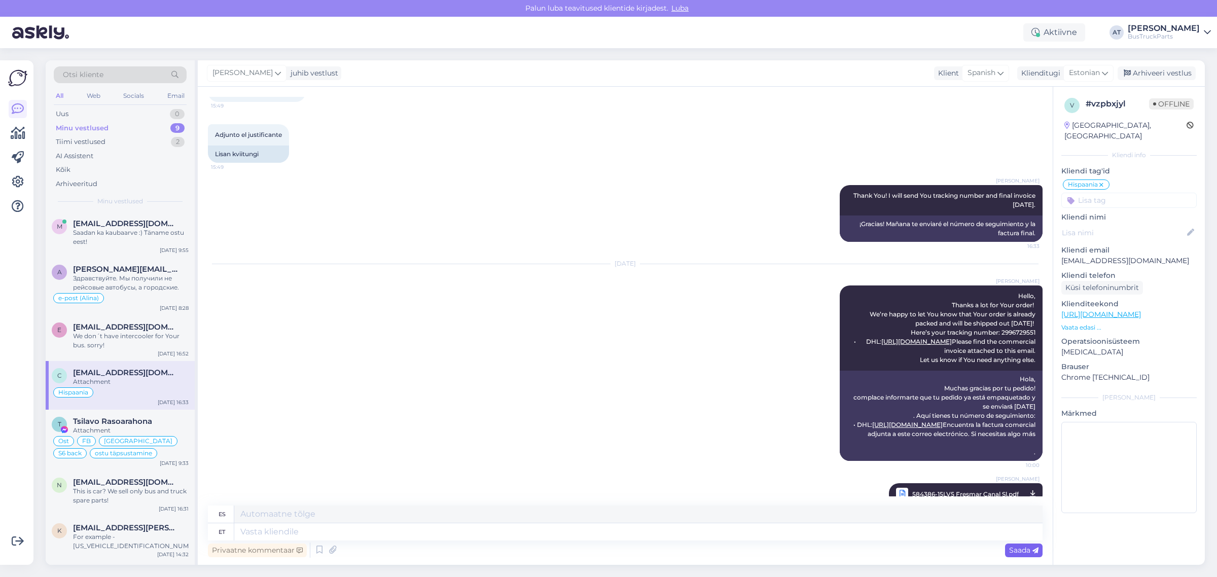
scroll to position [1377, 0]
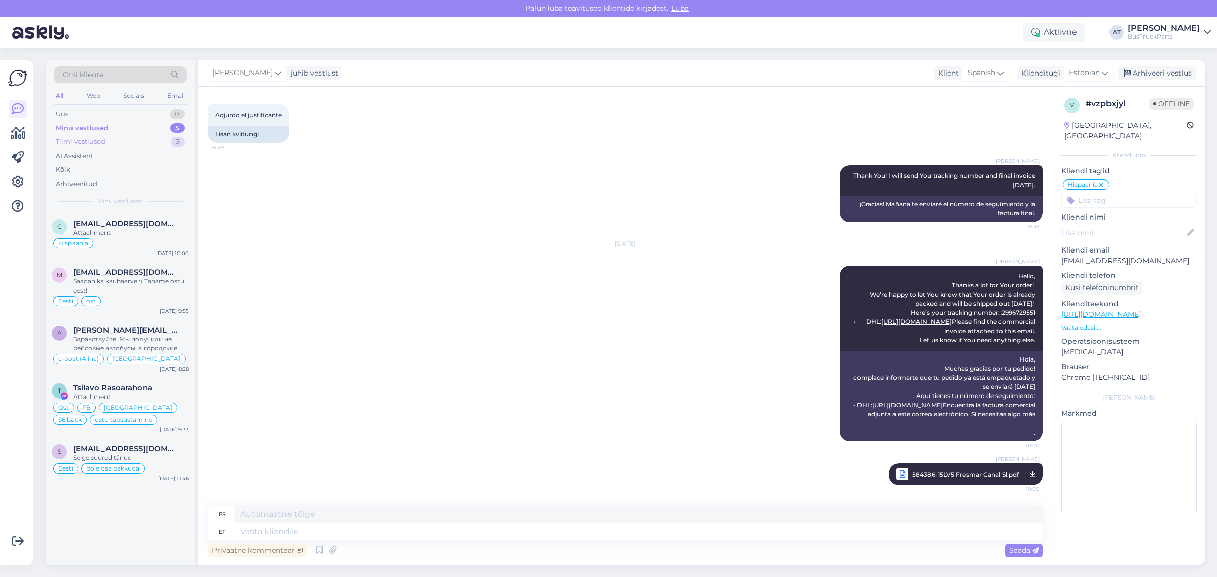
click at [107, 138] on div "Tiimi vestlused 3" at bounding box center [120, 142] width 133 height 14
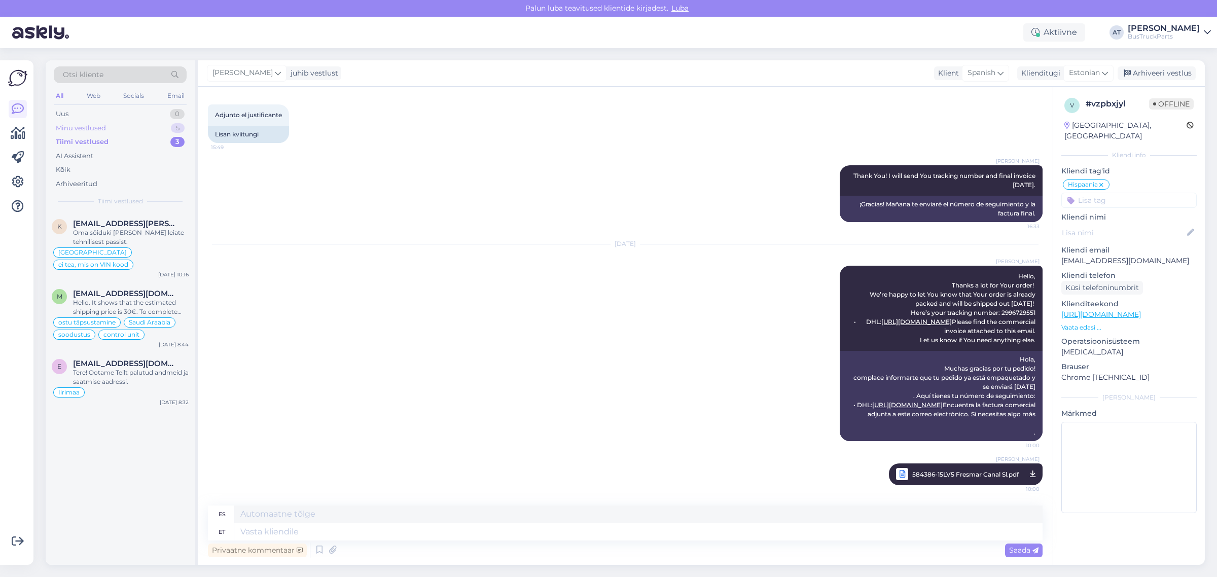
click at [100, 131] on div "Minu vestlused" at bounding box center [81, 128] width 50 height 10
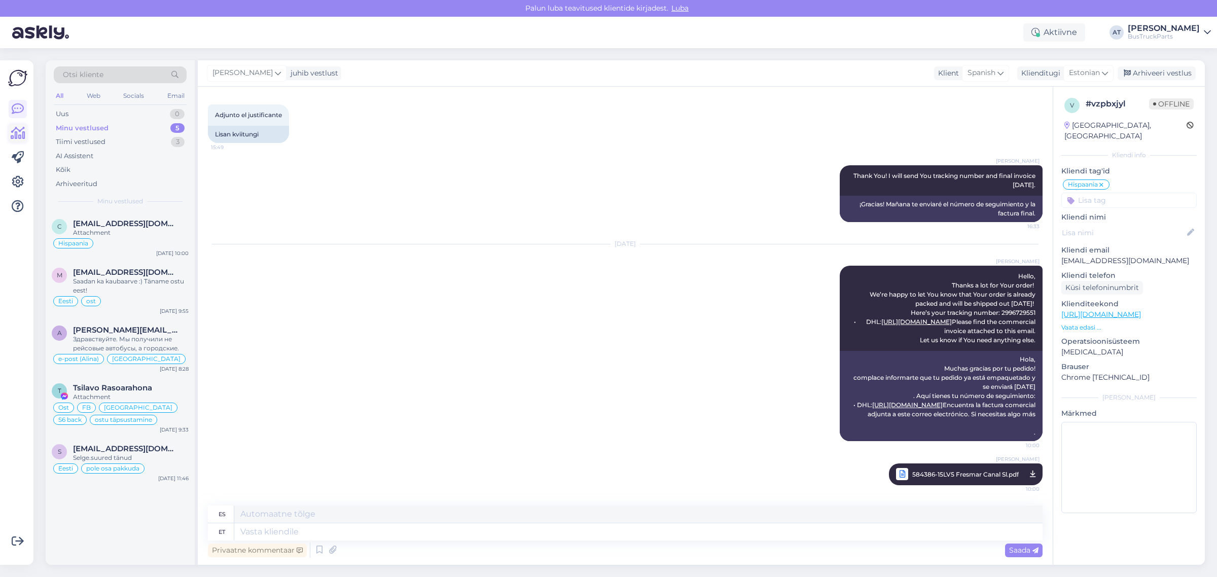
click at [23, 128] on icon at bounding box center [18, 133] width 15 height 12
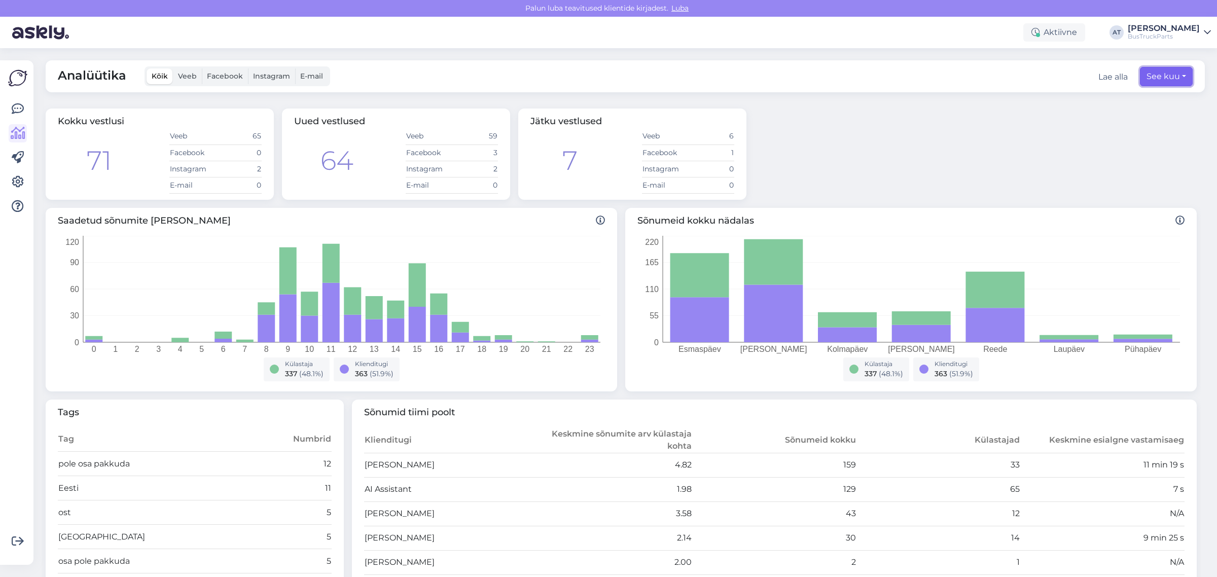
click at [1081, 74] on button "See kuu" at bounding box center [1166, 76] width 53 height 19
select select "7"
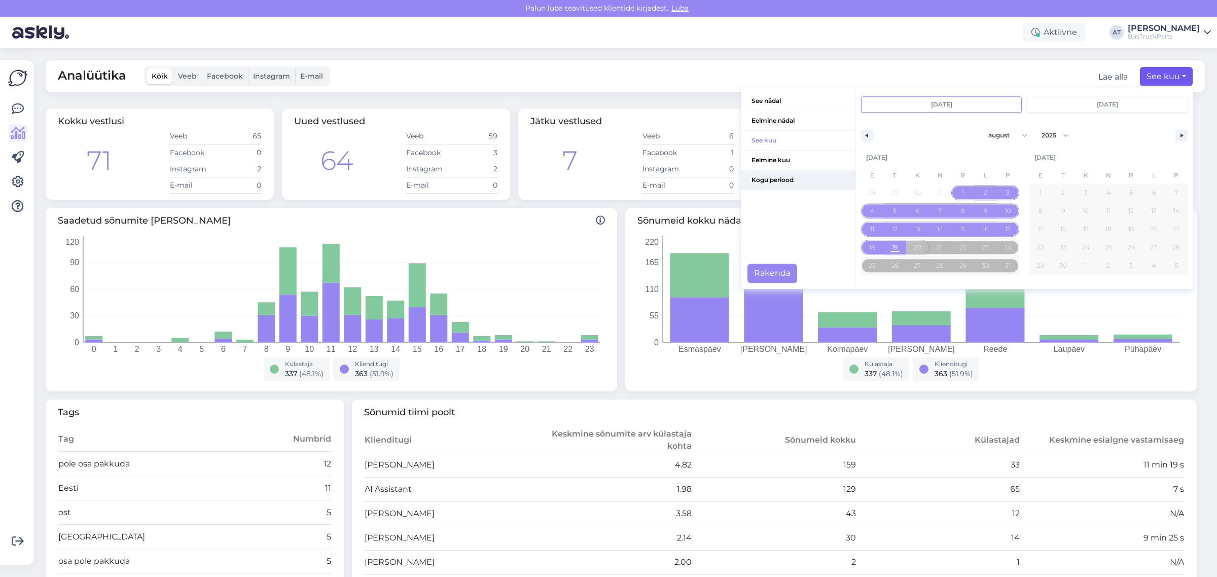
click at [783, 174] on span "Kogu periood" at bounding box center [799, 179] width 114 height 19
